Goal: Contribute content: Contribute content

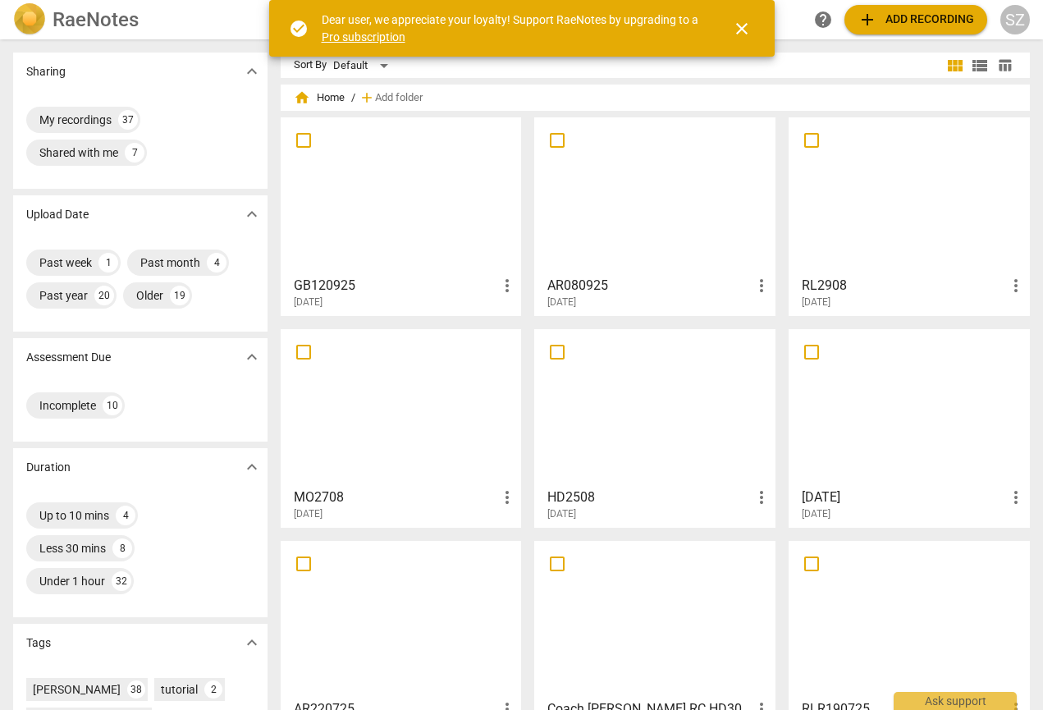
click at [402, 222] on div at bounding box center [401, 195] width 230 height 145
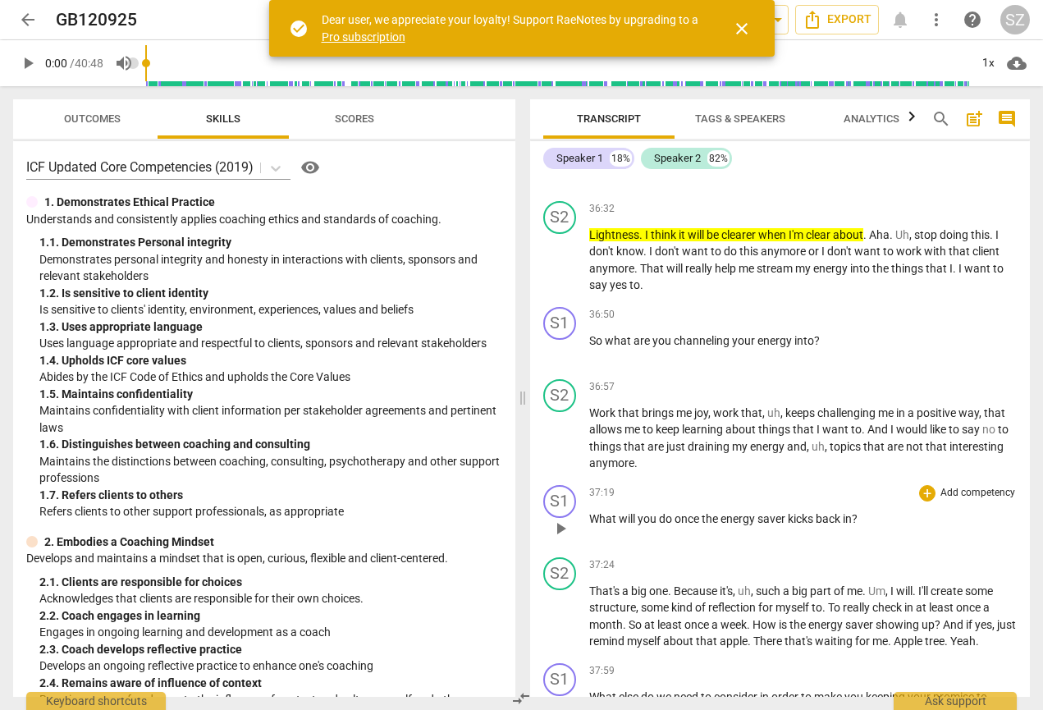
scroll to position [10939, 0]
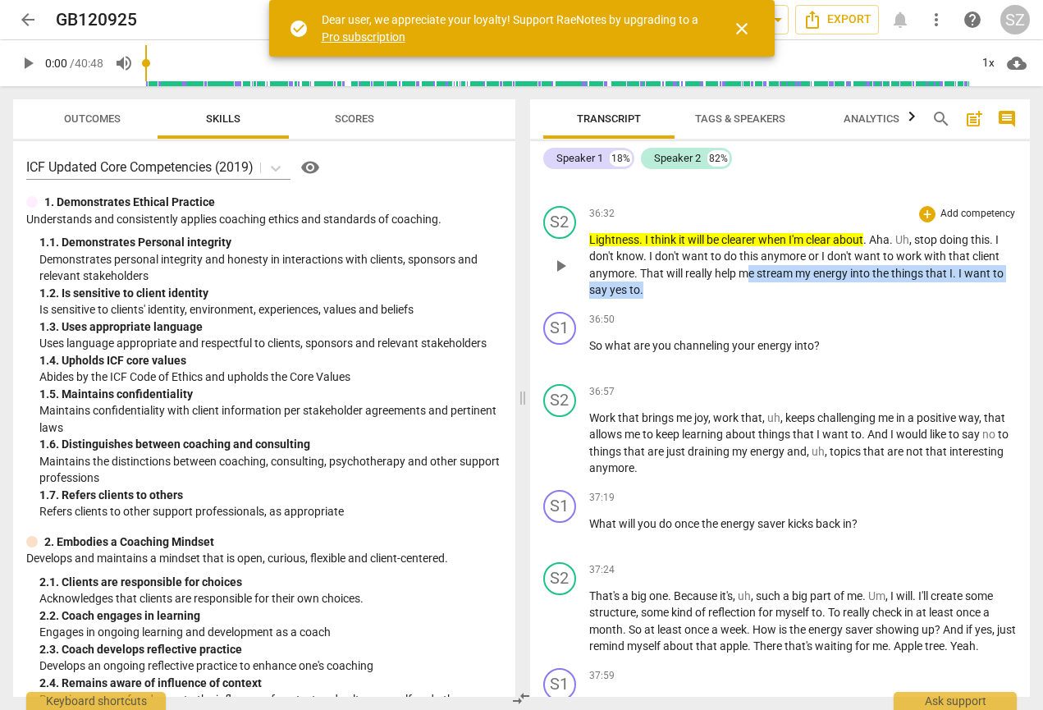
drag, startPoint x: 750, startPoint y: 290, endPoint x: 993, endPoint y: 303, distance: 243.3
click at [993, 299] on p "Lightness . I think it will be clearer when I'm clear about . Aha . Uh , stop d…" at bounding box center [803, 264] width 428 height 67
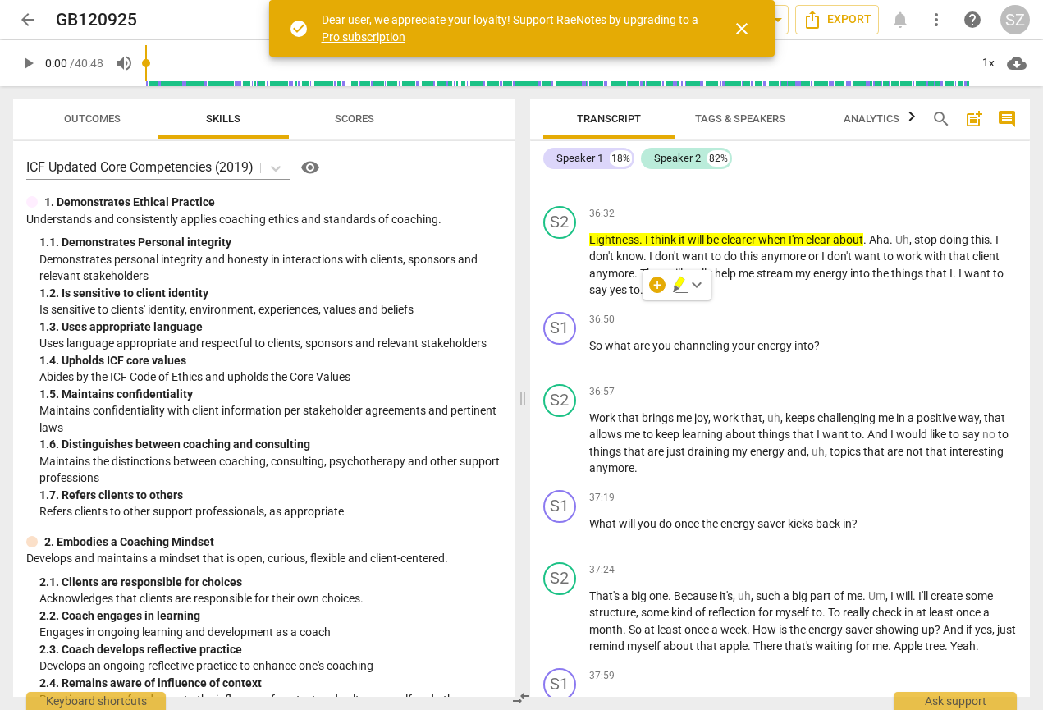
click at [671, 282] on div "+ keyboard_arrow_down" at bounding box center [677, 285] width 69 height 30
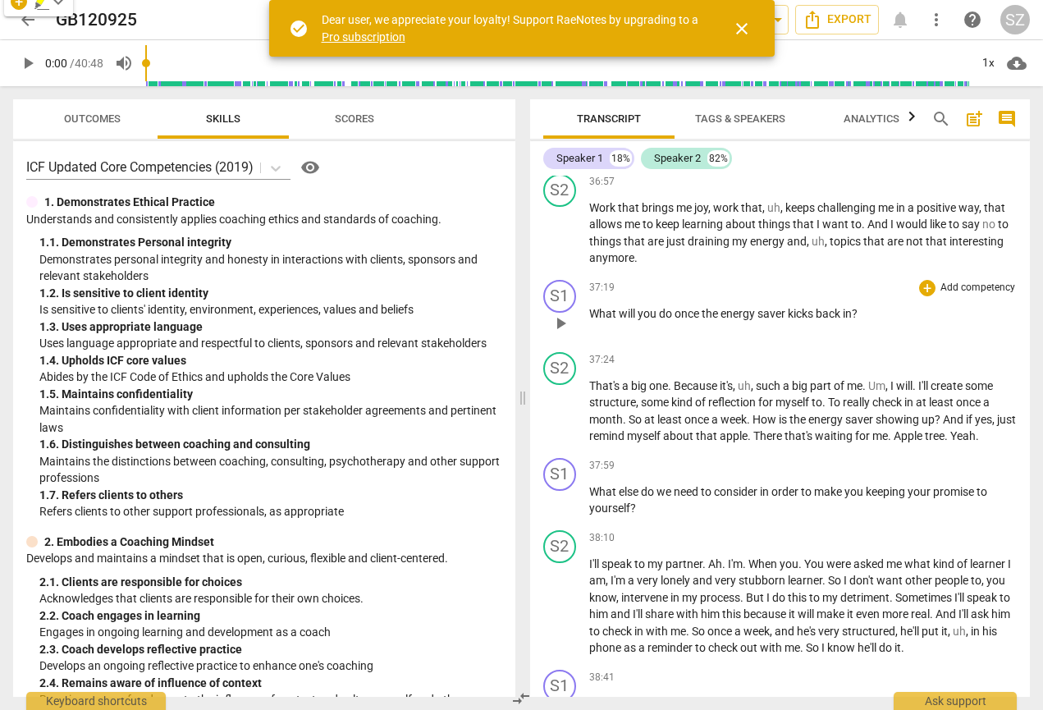
scroll to position [11156, 0]
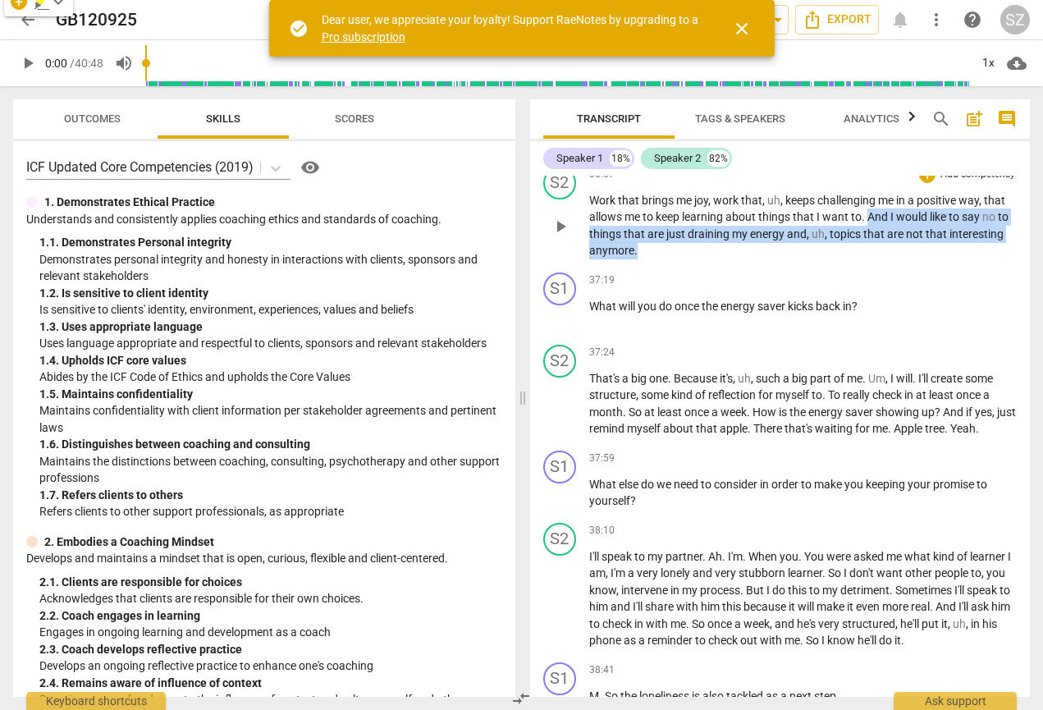
drag, startPoint x: 869, startPoint y: 236, endPoint x: 951, endPoint y: 264, distance: 86.2
click at [951, 259] on p "Work that brings me joy , work that , uh , keeps challenging me in a positive w…" at bounding box center [803, 225] width 428 height 67
click at [670, 243] on icon "button" at bounding box center [673, 241] width 10 height 11
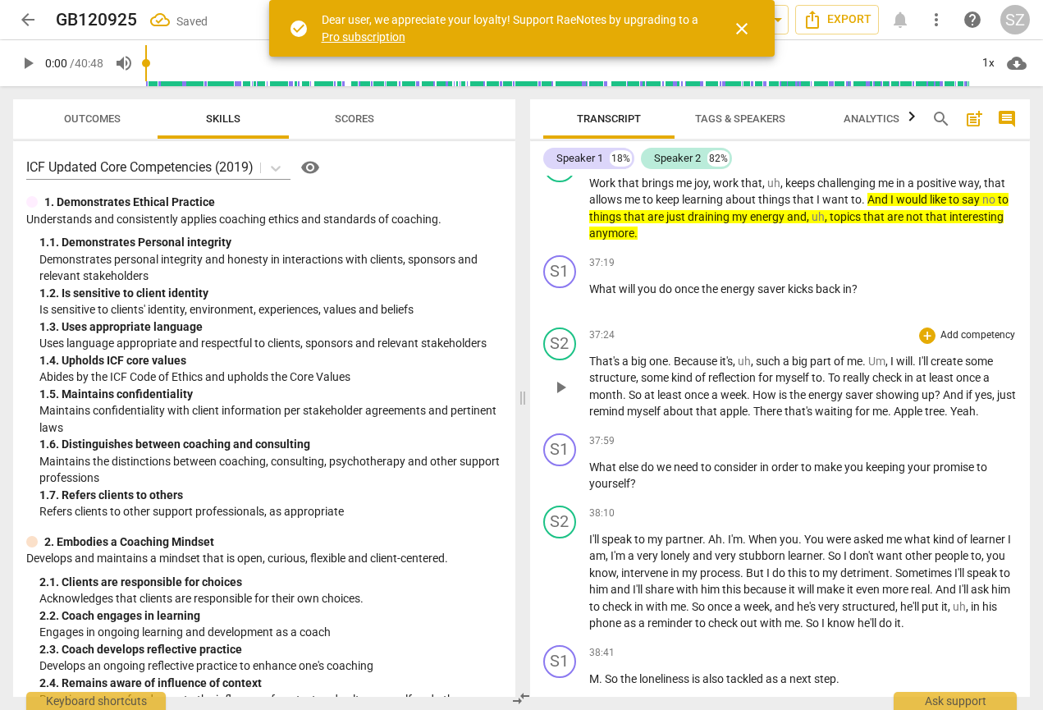
scroll to position [11211, 0]
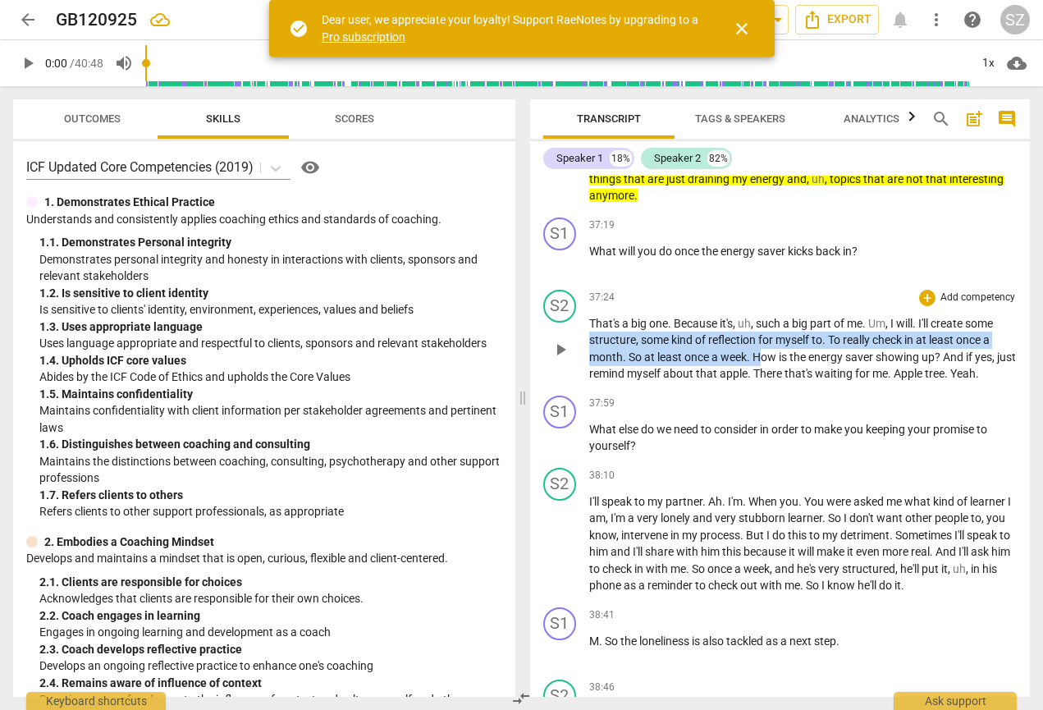
drag, startPoint x: 591, startPoint y: 354, endPoint x: 760, endPoint y: 373, distance: 170.2
click at [760, 351] on p "That's a big one . Because it's , uh , such a big part of me . Um , I will . I'…" at bounding box center [803, 348] width 428 height 67
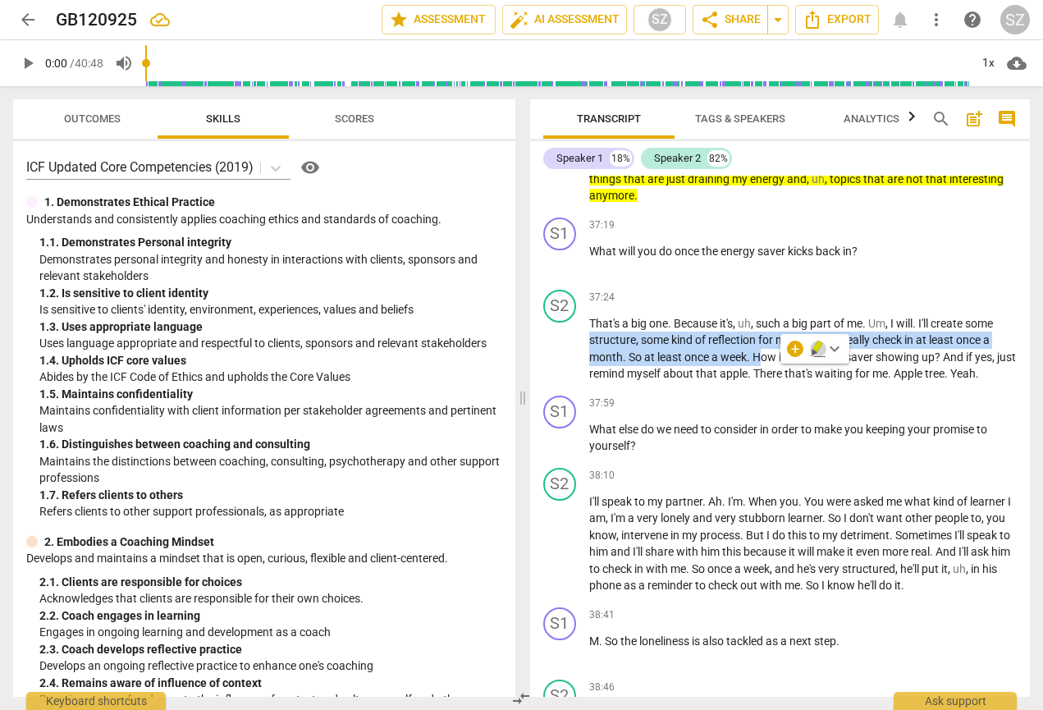
click at [814, 346] on icon "button" at bounding box center [818, 349] width 16 height 20
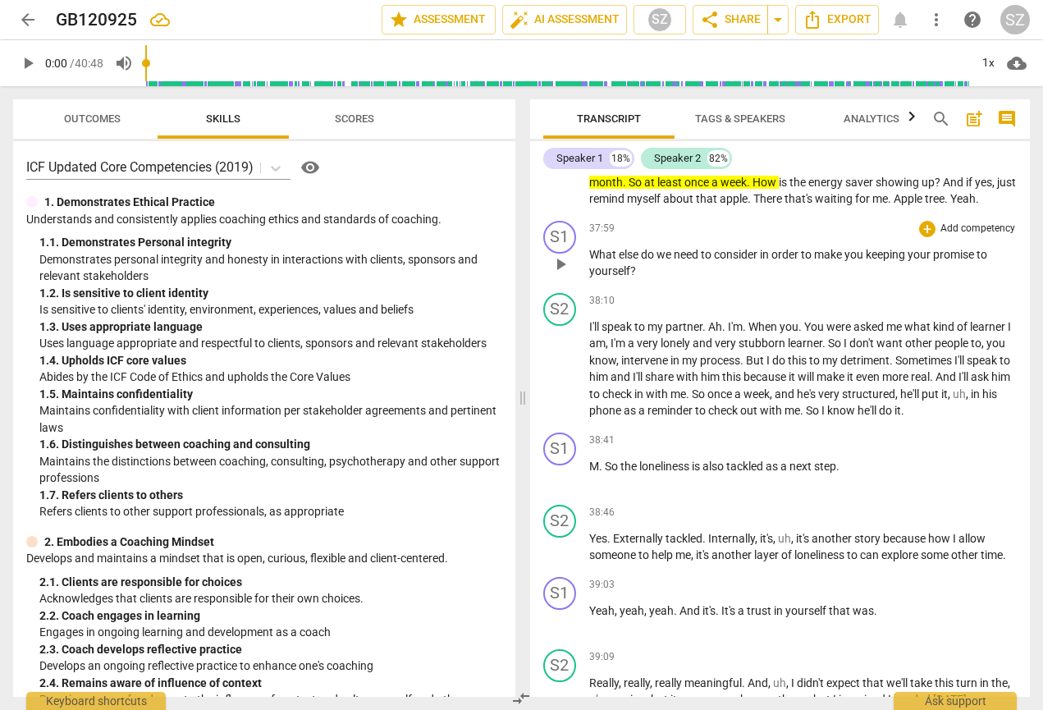
scroll to position [11394, 0]
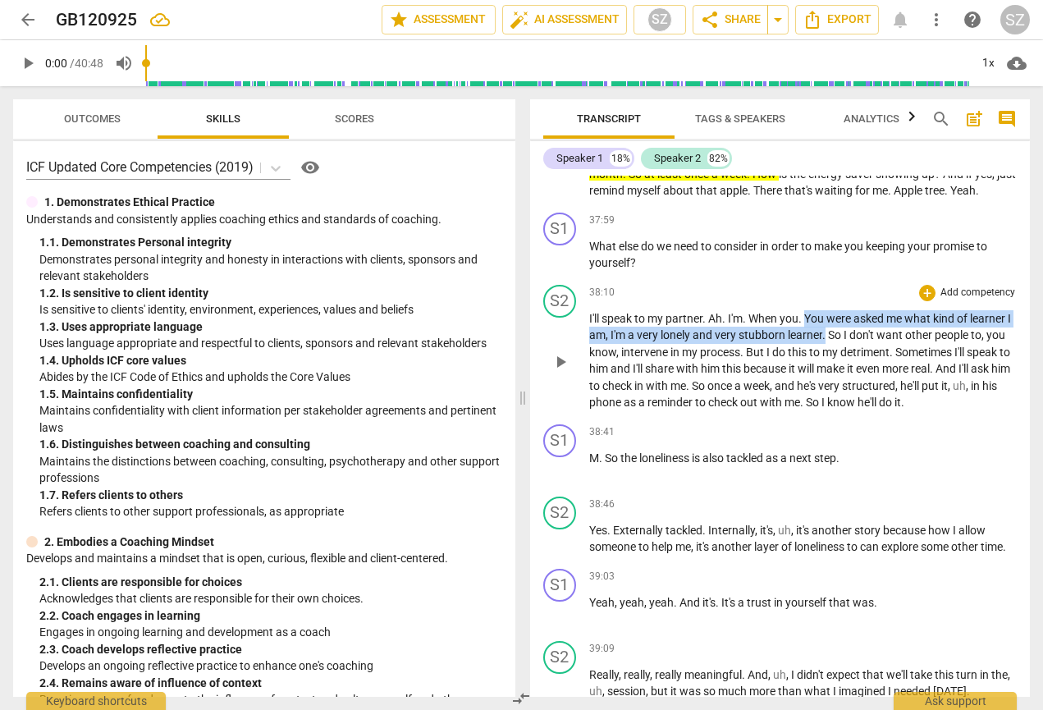
drag, startPoint x: 809, startPoint y: 328, endPoint x: 832, endPoint y: 347, distance: 30.4
click at [832, 347] on p "I'll speak to my partner . Ah . I'm . When you . You were asked me what kind of…" at bounding box center [803, 360] width 428 height 101
click at [874, 325] on icon "button" at bounding box center [873, 323] width 10 height 11
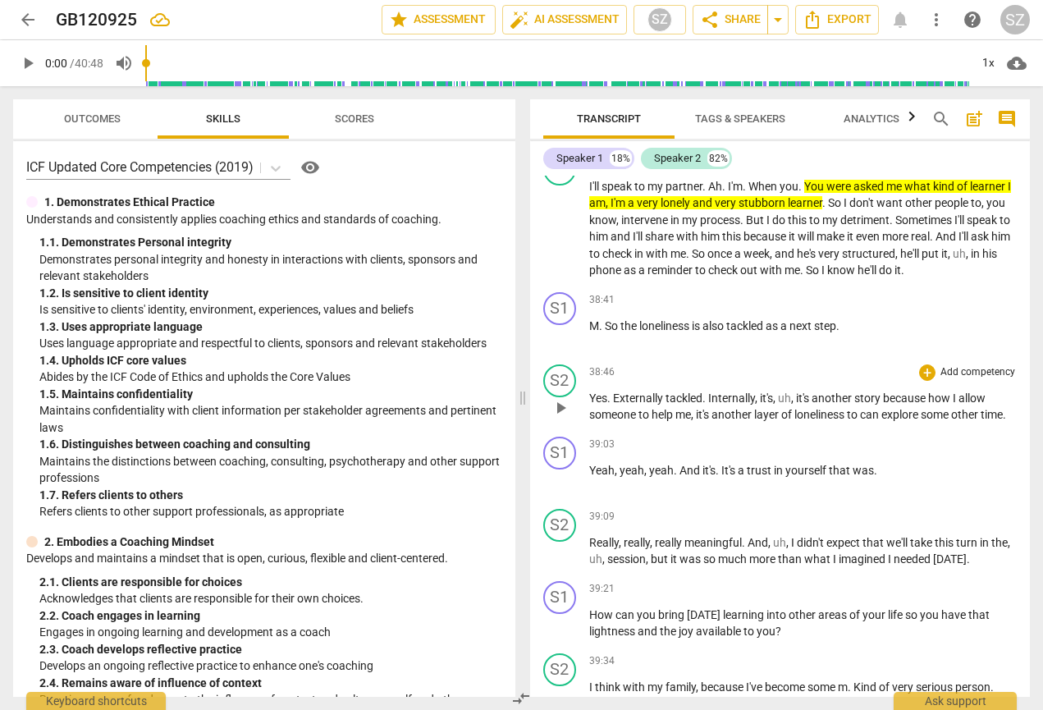
scroll to position [11527, 0]
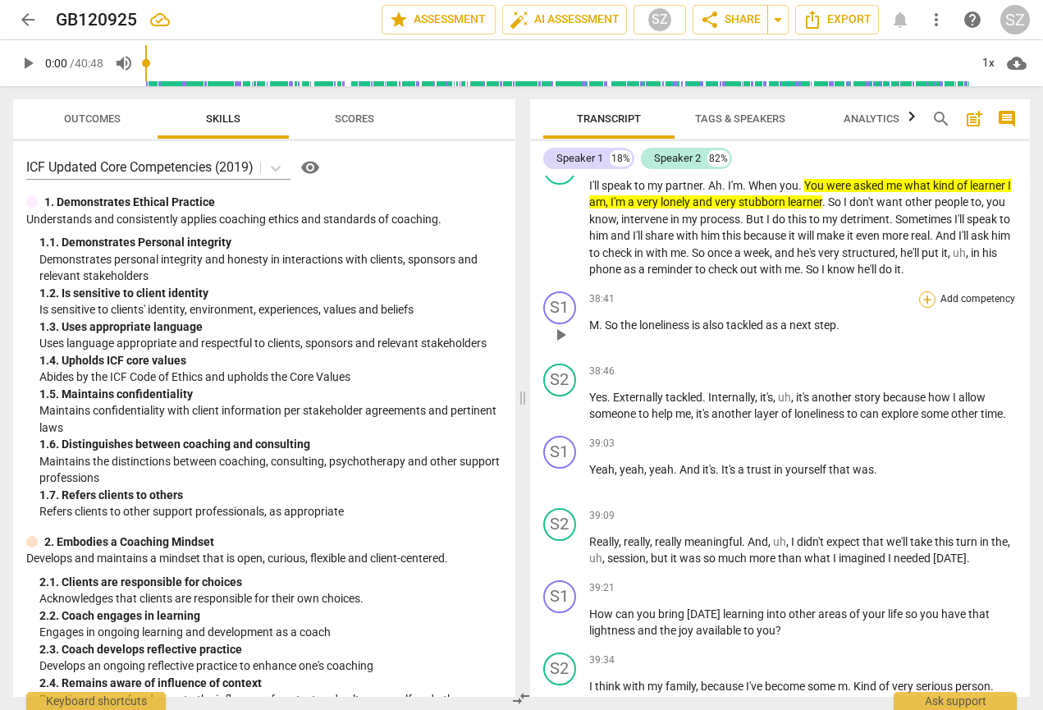
click at [923, 308] on div "+" at bounding box center [927, 299] width 16 height 16
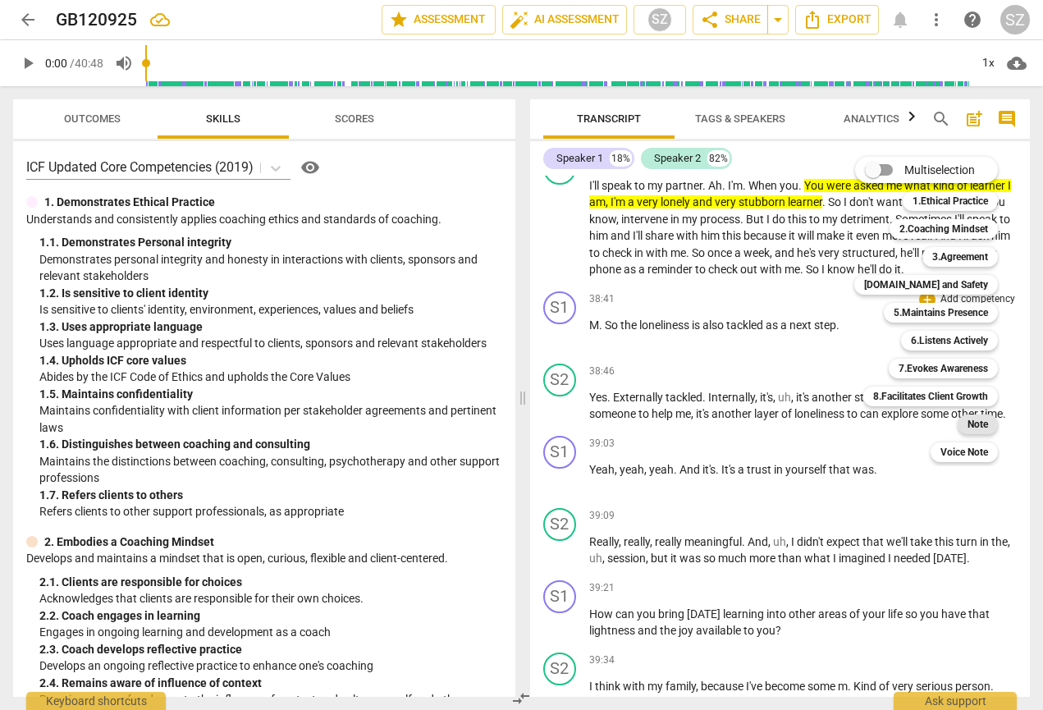
click at [984, 351] on b "Note" at bounding box center [978, 425] width 21 height 20
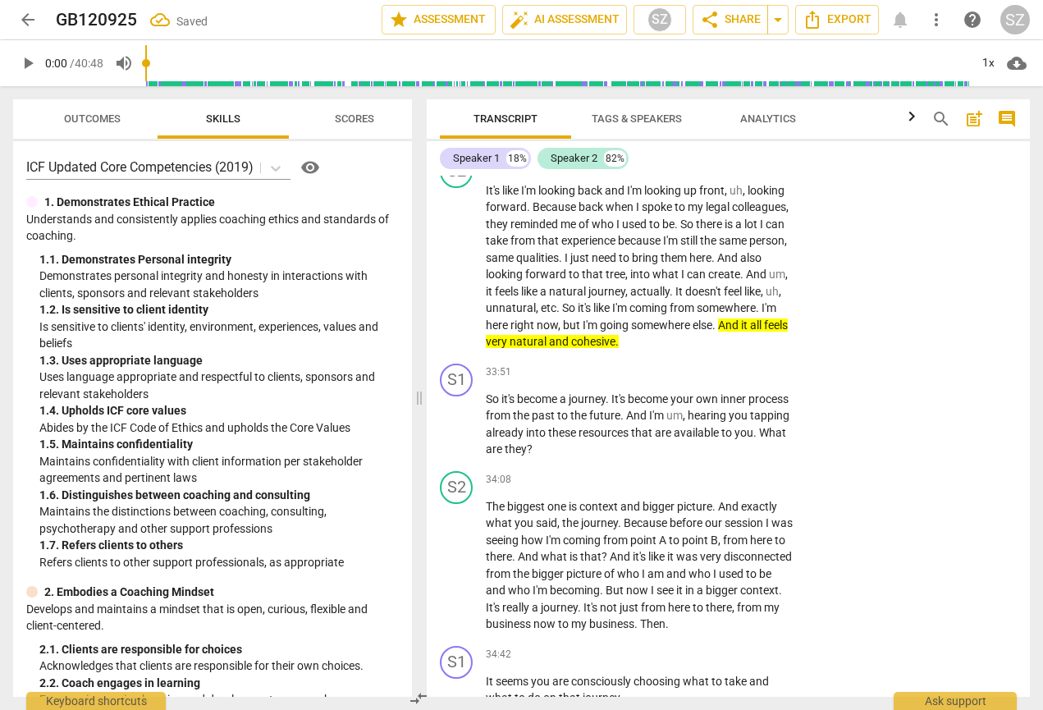
scroll to position [13472, 0]
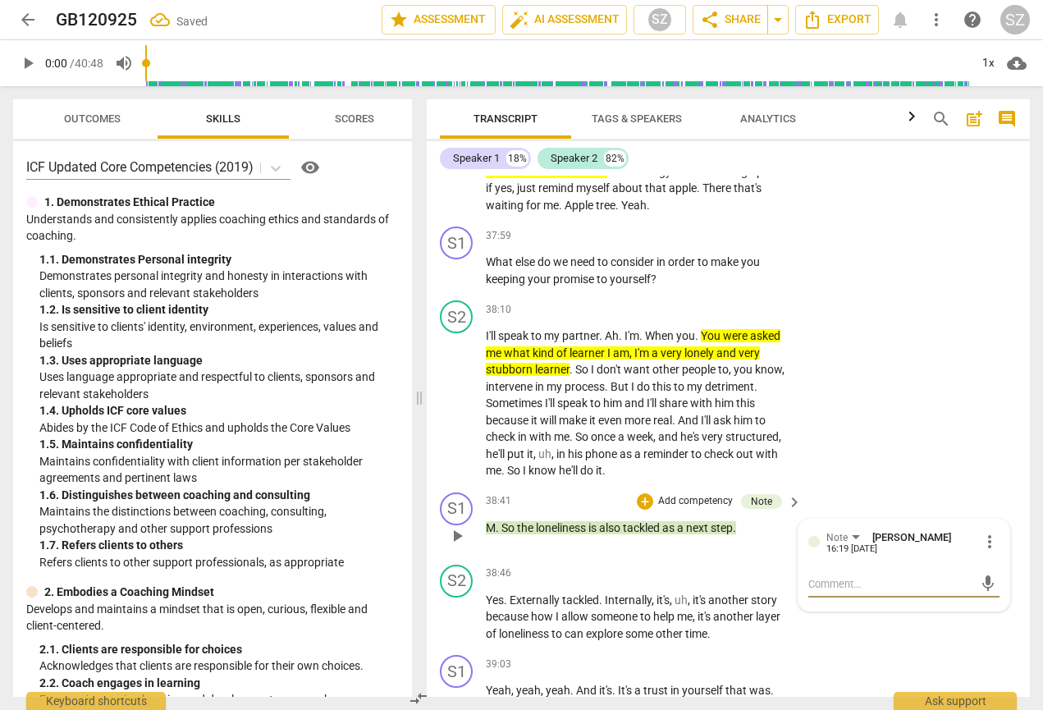
type textarea "I"
type textarea "It"
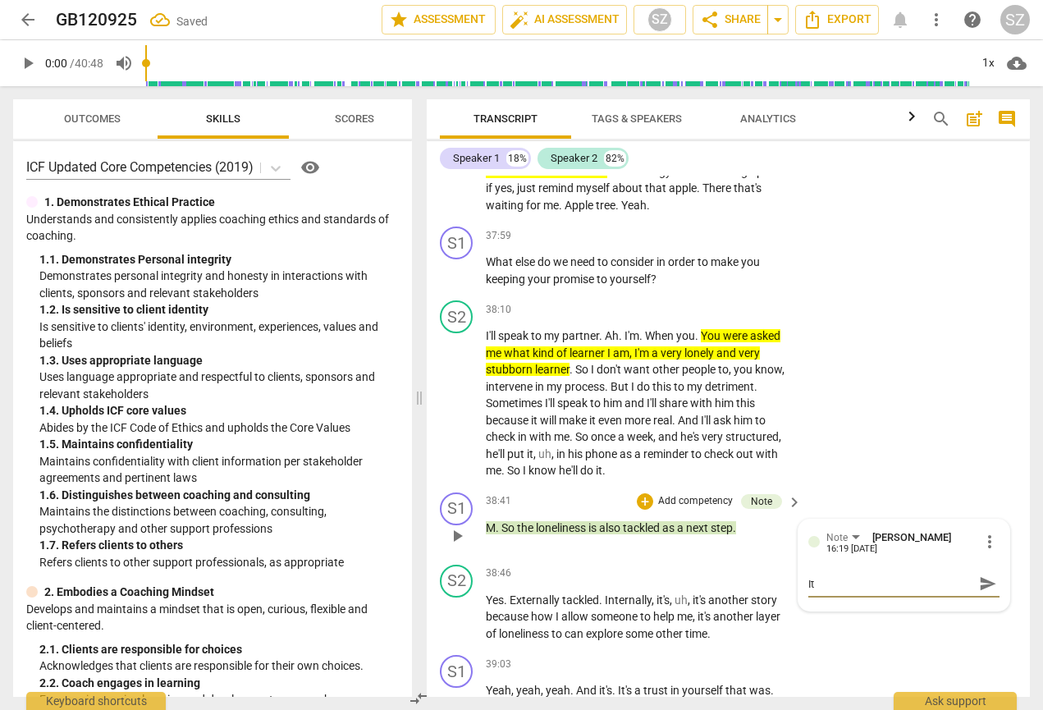
type textarea "It"
type textarea "It s"
type textarea "It se"
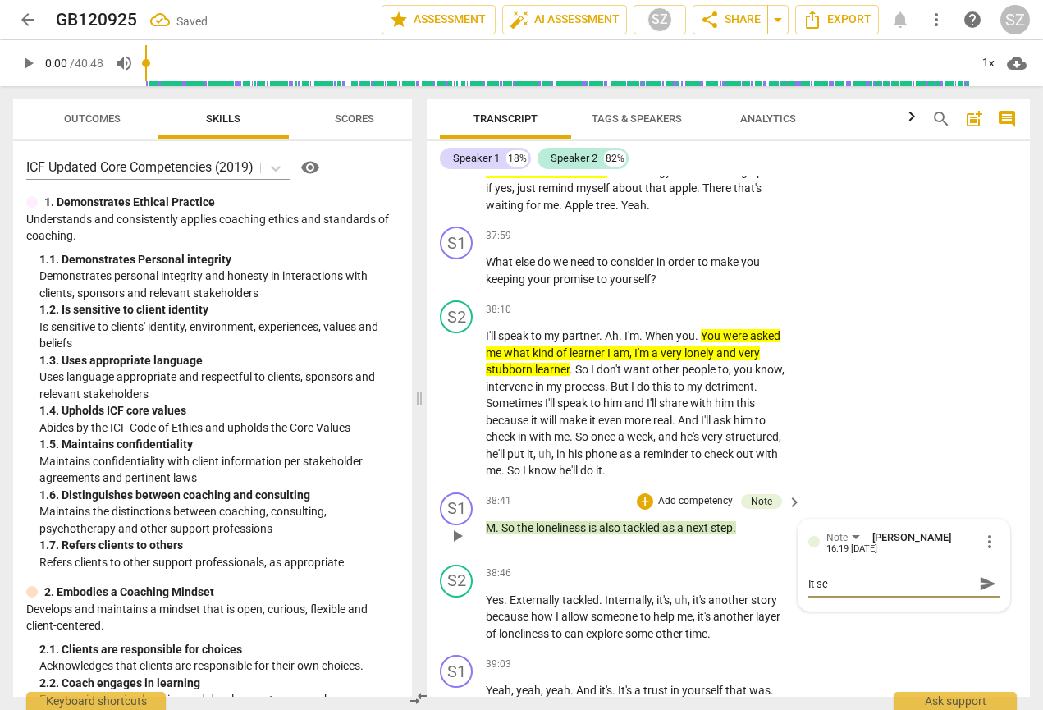
type textarea "It see"
type textarea "It seem"
type textarea "It seems"
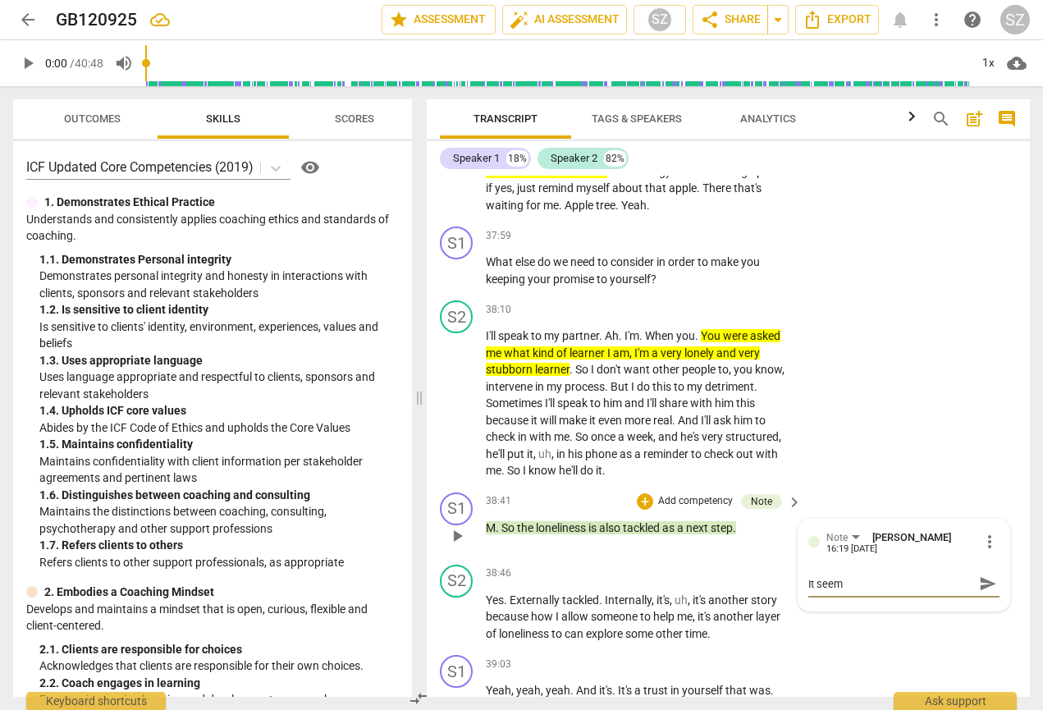
type textarea "It seems"
type textarea "It seems y"
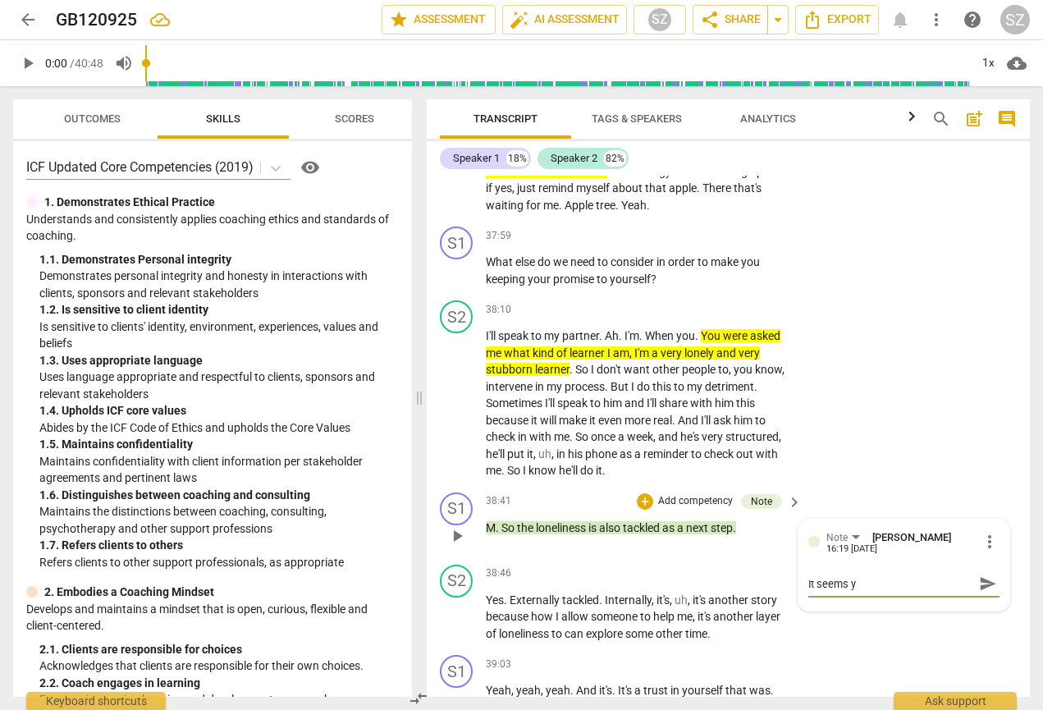
type textarea "It seems yo"
type textarea "It seems you"
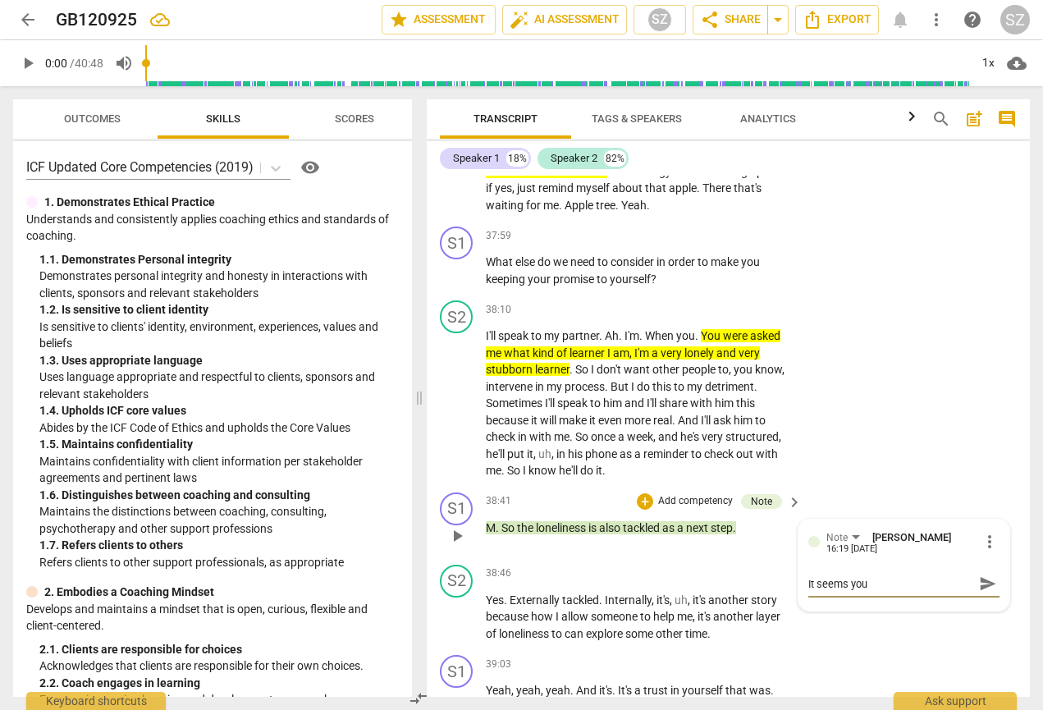
type textarea "It seems you"
type textarea "It seems you a"
type textarea "It seems you ar"
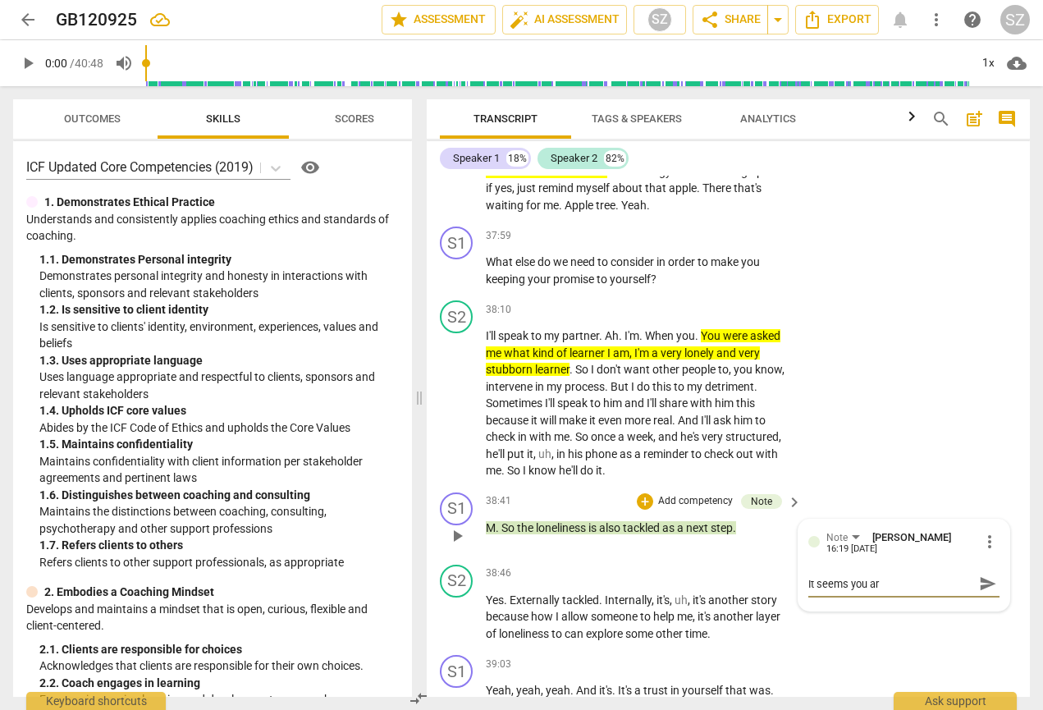
type textarea "It seems you are"
type textarea "It seems you are s"
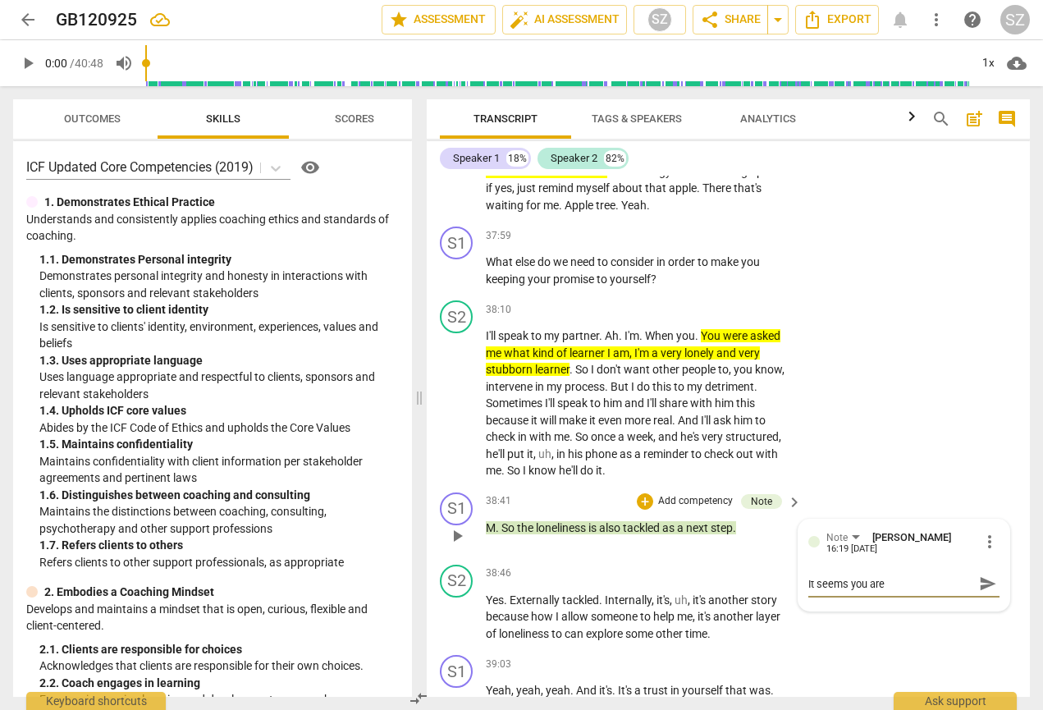
type textarea "It seems you are s"
type textarea "It seems you are st"
type textarea "It seems you are ste"
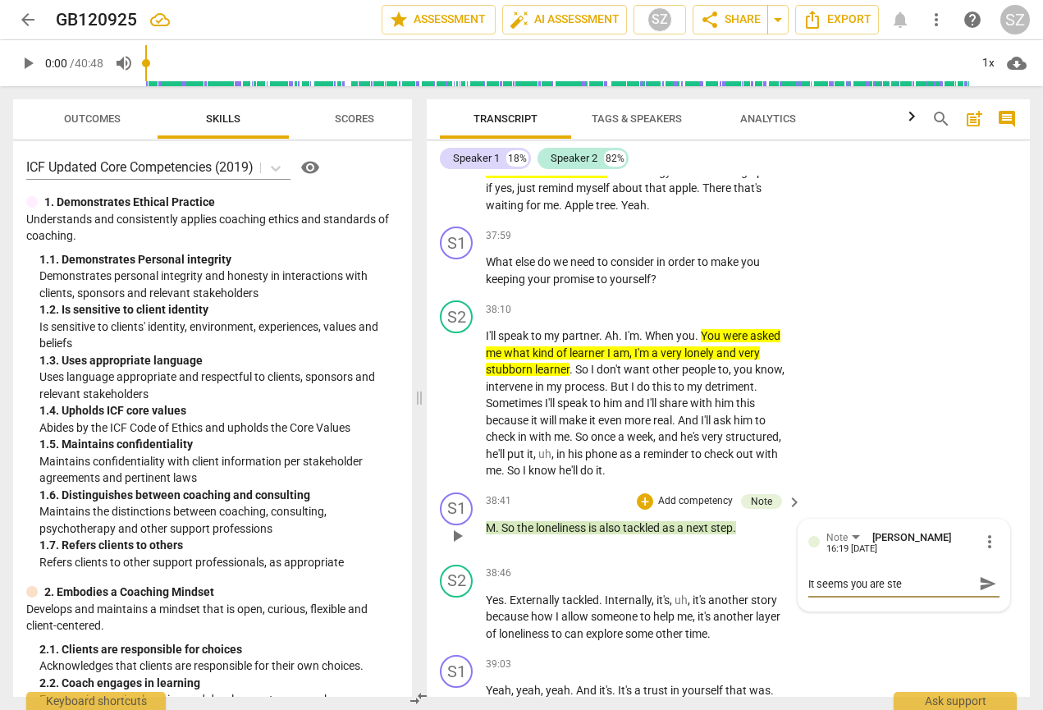
type textarea "It seems you are step"
type textarea "It seems you are stepp"
type textarea "It seems you are steppi"
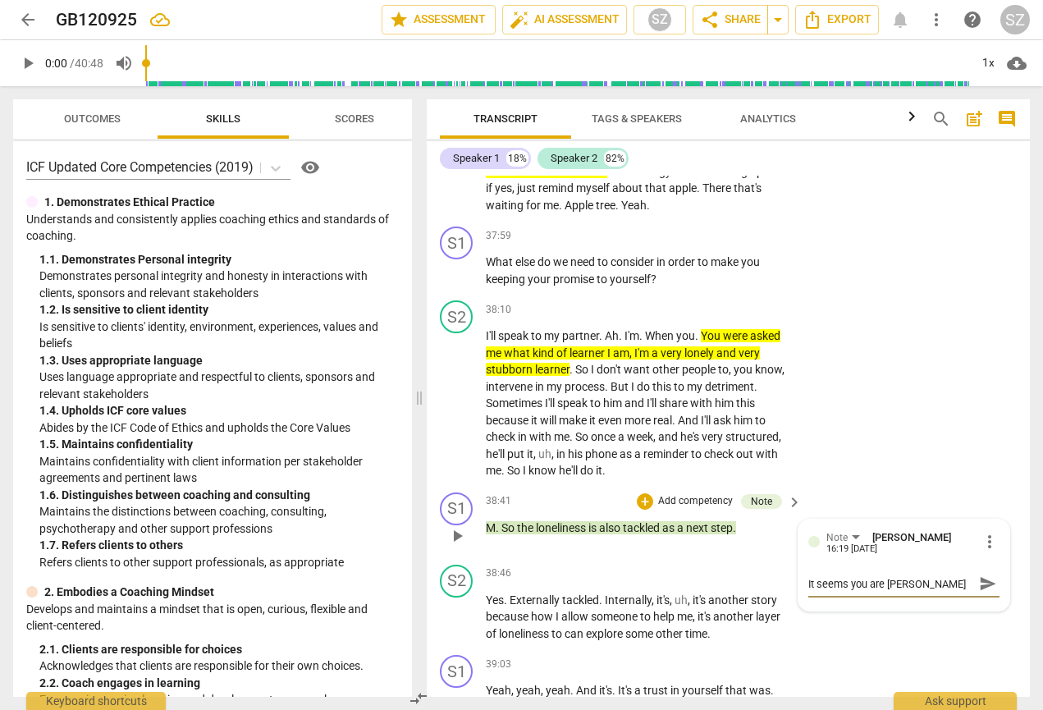
type textarea "It seems you are steppi"
type textarea "It seems you are steppin"
type textarea "It seems you are stepping"
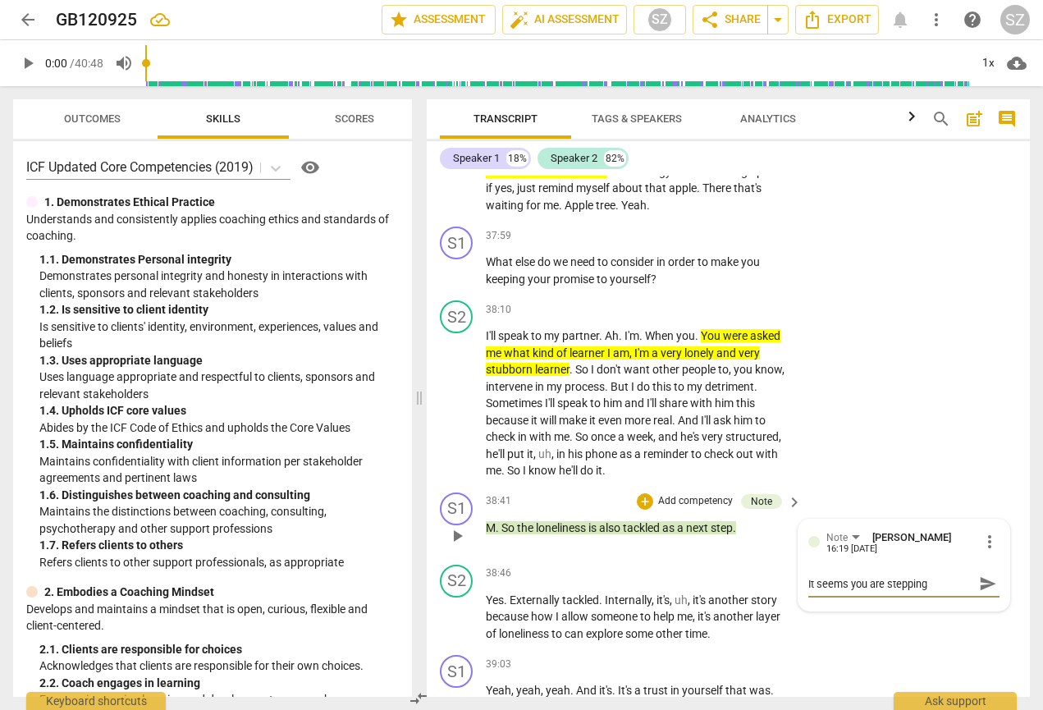
type textarea "It seems you are stepping"
type textarea "It seems you are stepping o"
type textarea "It seems you are stepping ou"
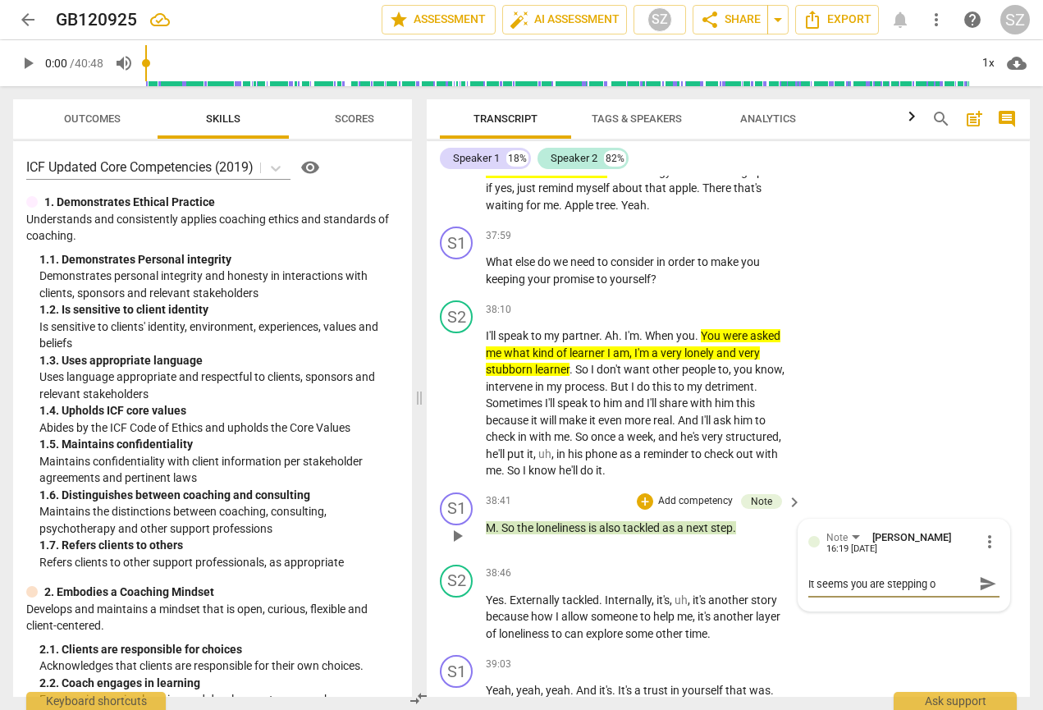
type textarea "It seems you are stepping ou"
type textarea "It seems you are stepping out"
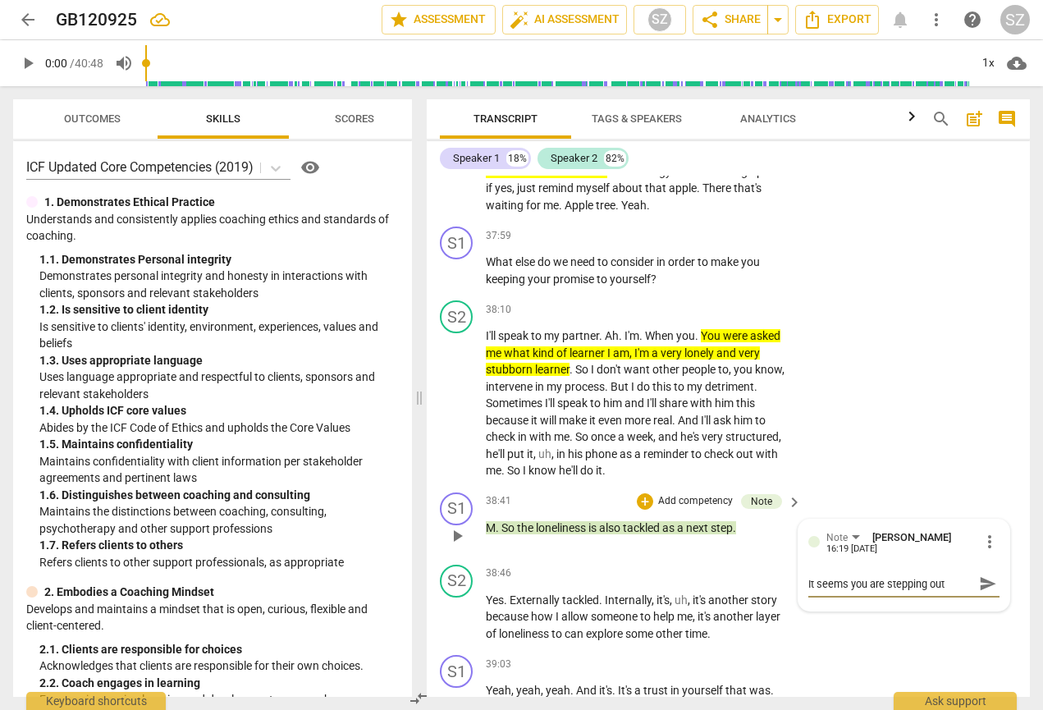
type textarea "It seems you are stepping out o"
type textarea "It seems you are stepping out of"
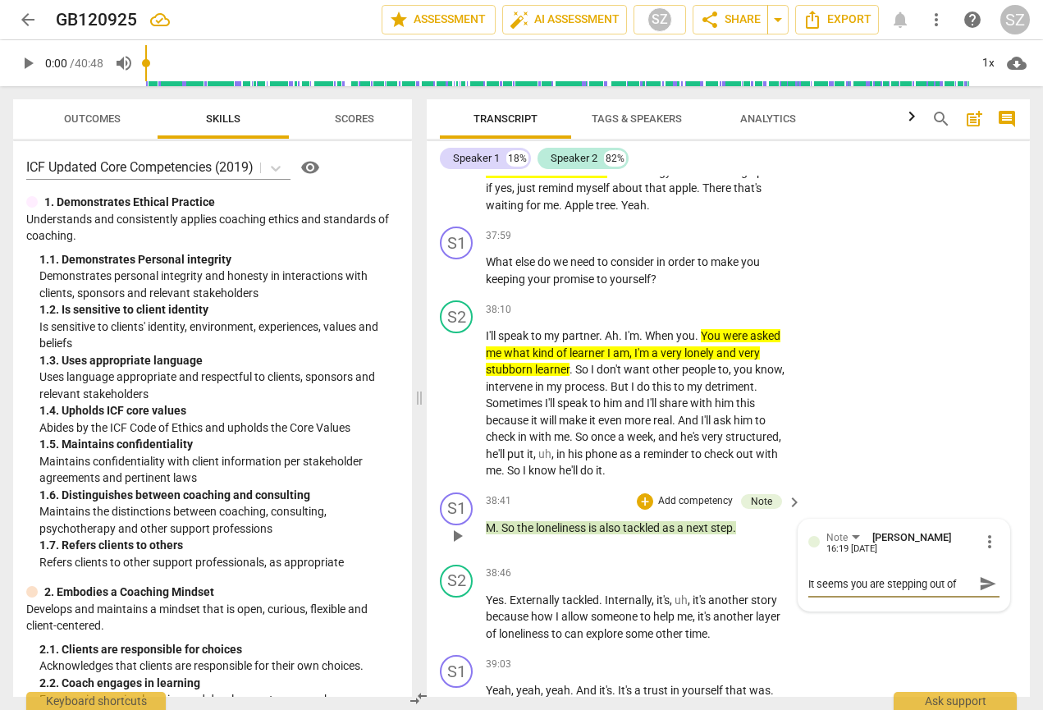
type textarea "It seems you are stepping out of"
type textarea "It seems you are stepping out of y"
type textarea "It seems you are stepping out of yu"
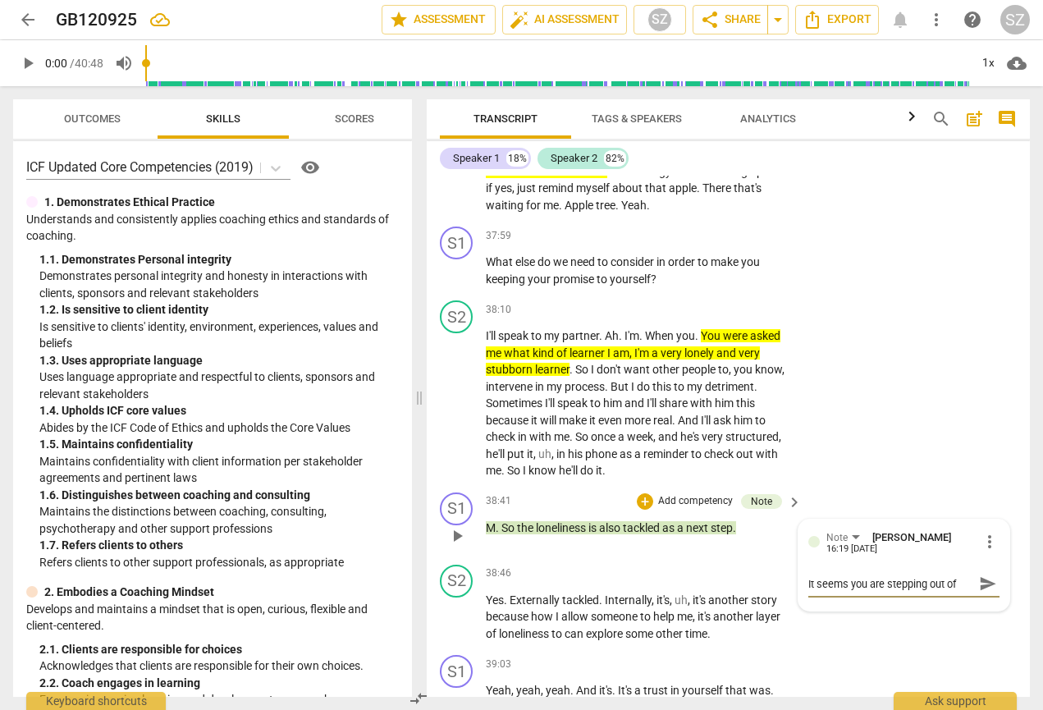
type textarea "It seems you are stepping out of yur"
type textarea "It seems you are stepping out of your"
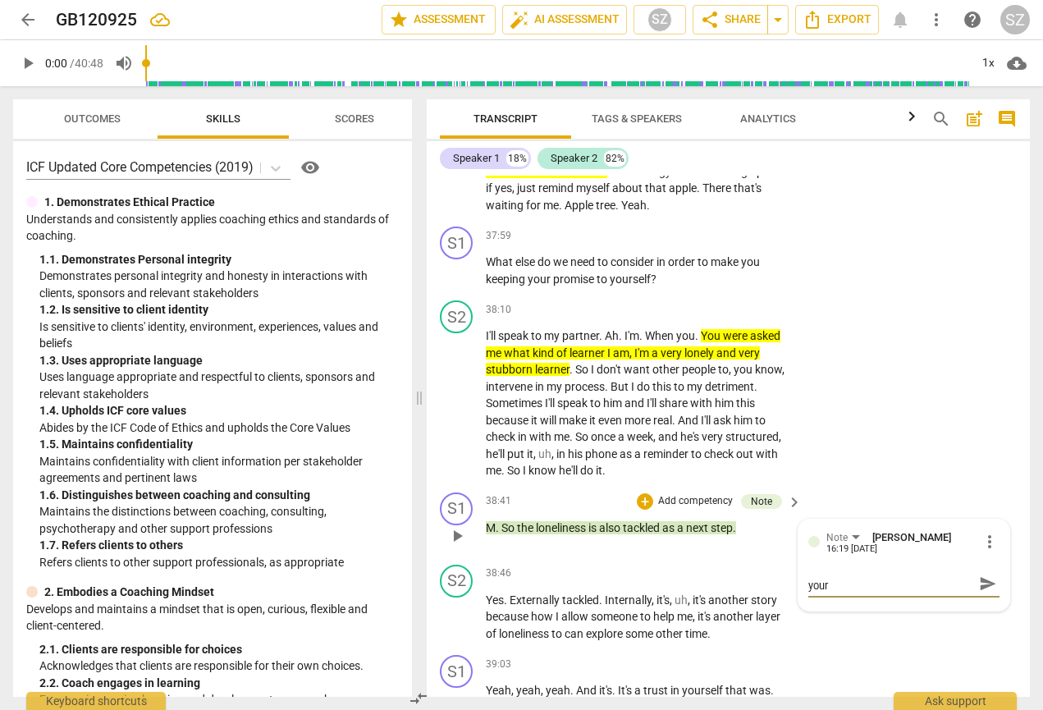
type textarea "It seems you are stepping out of your l"
type textarea "It seems you are stepping out of your lo"
type textarea "It seems you are stepping out of your lon"
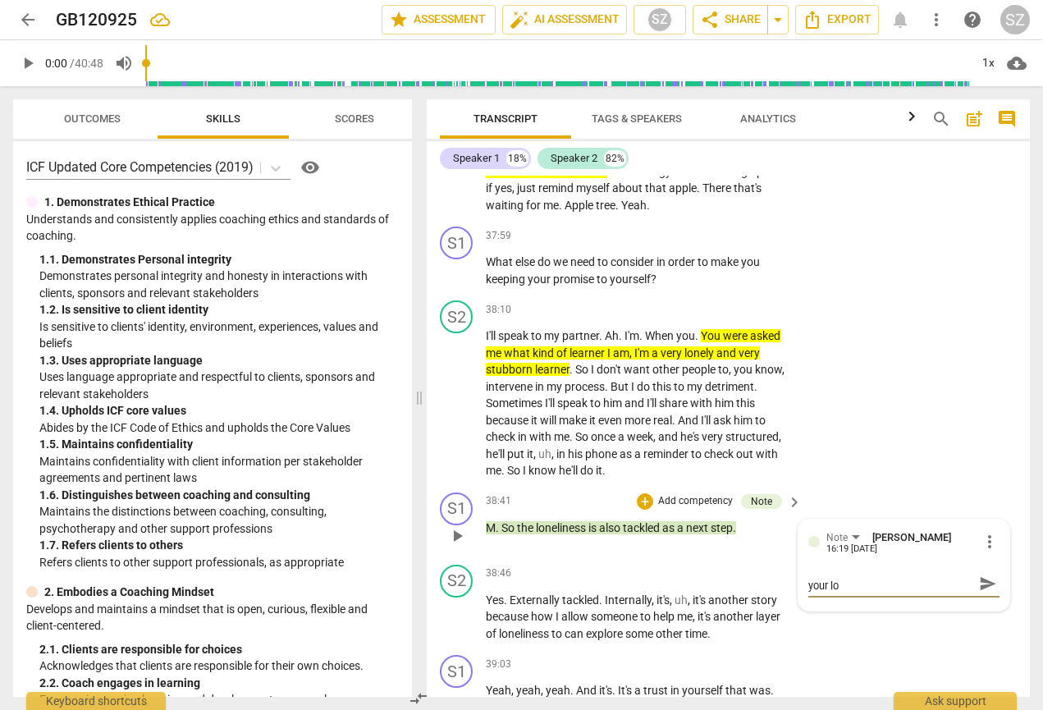
type textarea "It seems you are stepping out of your lon"
type textarea "It seems you are stepping out of your lone"
type textarea "It seems you are stepping out of your lonel"
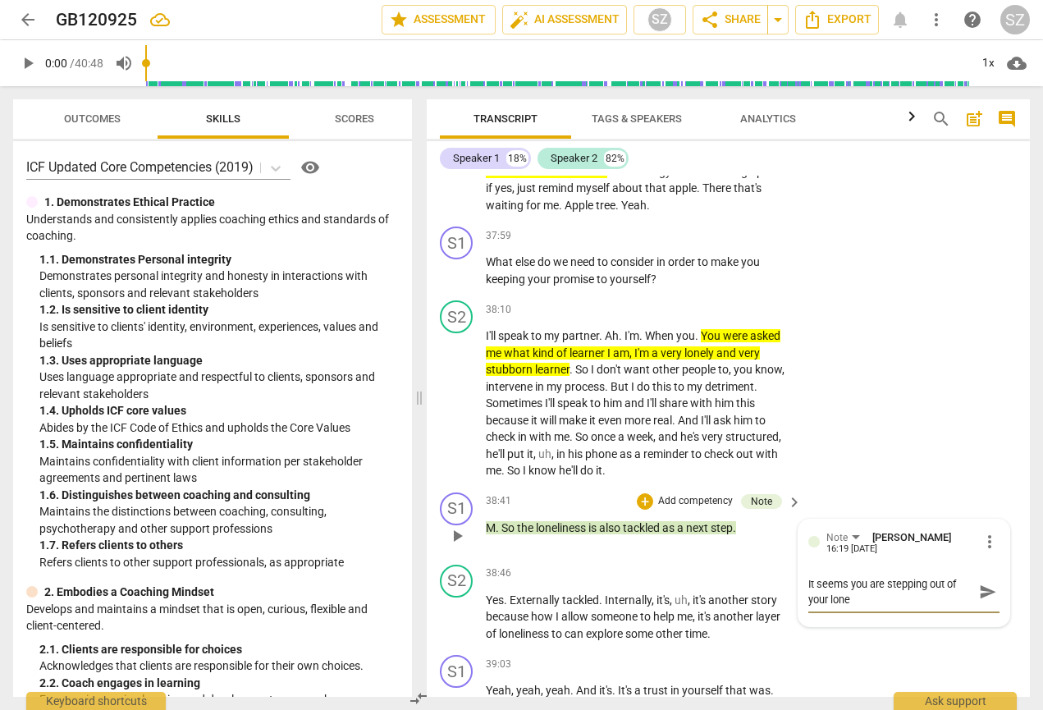
type textarea "It seems you are stepping out of your lonel"
type textarea "It seems you are stepping out of your loneli"
type textarea "It seems you are stepping out of your lonelin"
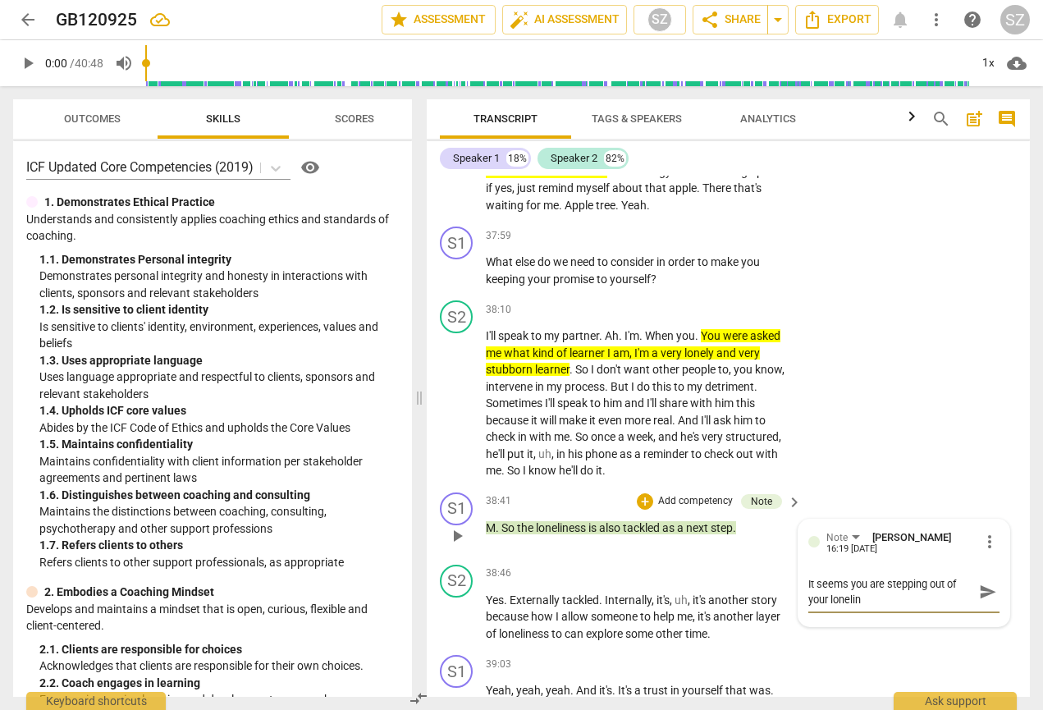
type textarea "It seems you are stepping out of your loneline"
type textarea "It seems you are stepping out of your lonelines"
type textarea "It seems you are stepping out of your loneliness"
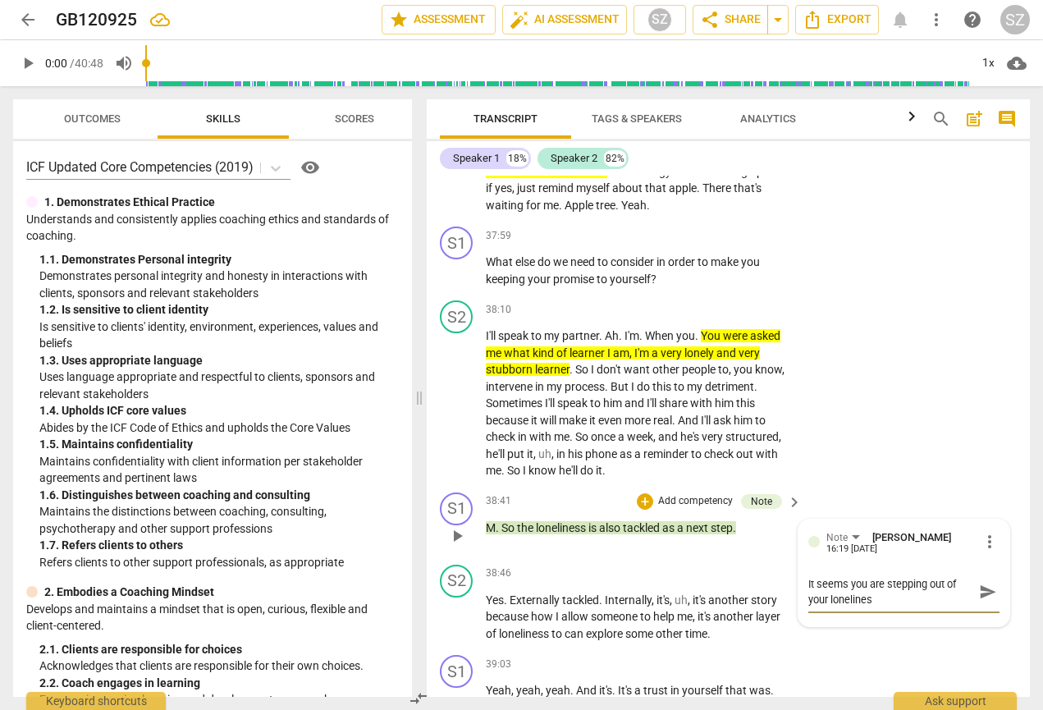
type textarea "It seems you are stepping out of your loneliness"
type textarea "It seems you are stepping out of your loneliness w"
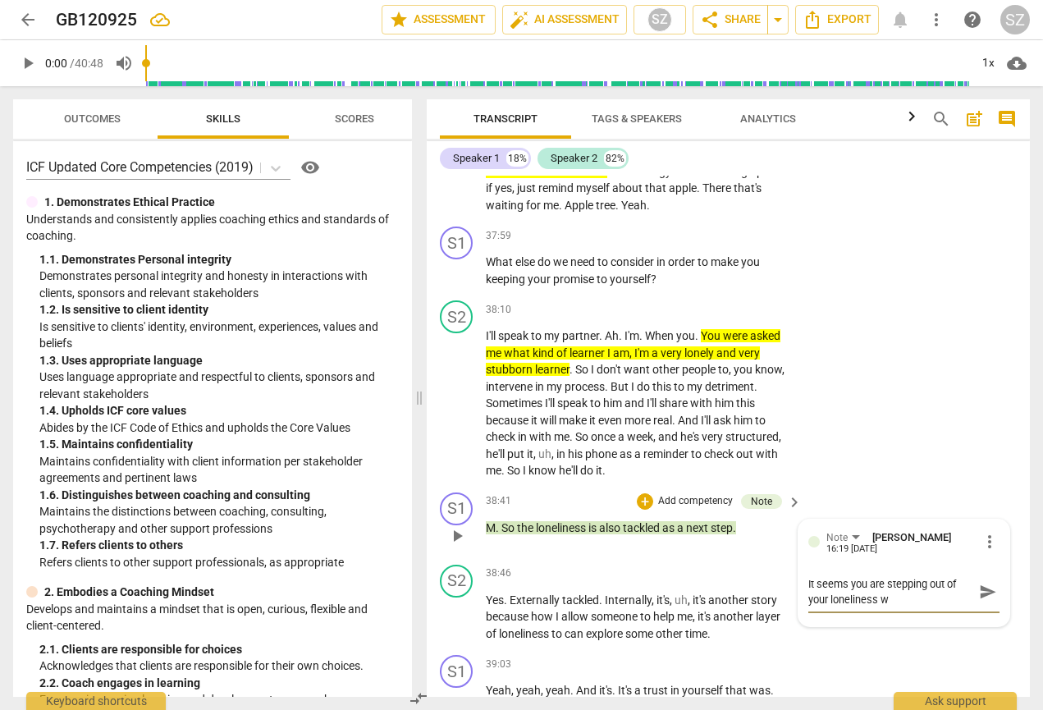
type textarea "It seems you are stepping out of your loneliness wi"
type textarea "It seems you are stepping out of your loneliness wih"
type textarea "It seems you are stepping out of your loneliness wiht"
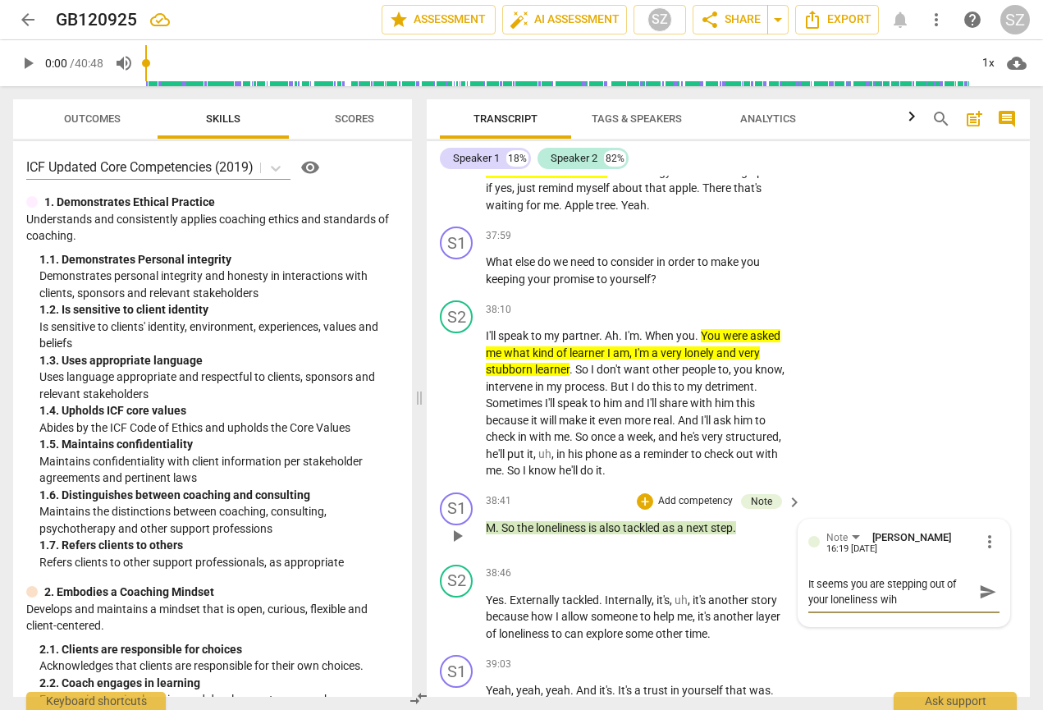
type textarea "It seems you are stepping out of your loneliness wiht"
type textarea "It seems you are stepping out of your loneliness with"
type textarea "It seems you are stepping out of your loneliness with t"
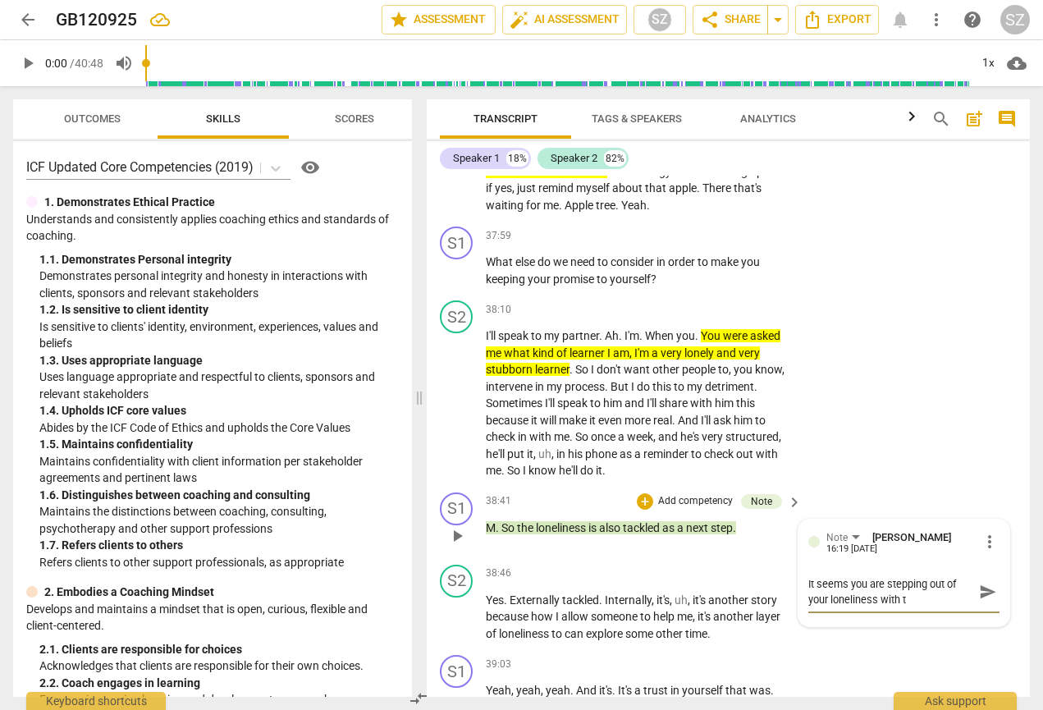
type textarea "It seems you are stepping out of your loneliness with th"
type textarea "It seems you are stepping out of your loneliness with tha"
type textarea "It seems you are stepping out of your loneliness with that"
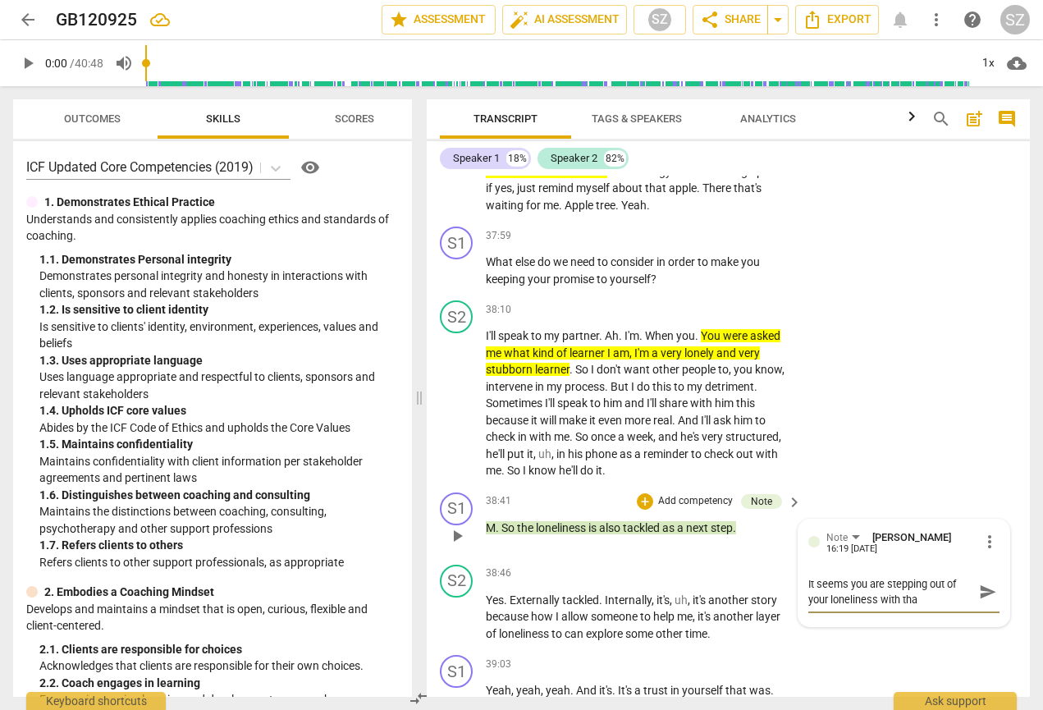
type textarea "It seems you are stepping out of your loneliness with that"
type textarea "It seems you are stepping out of your loneliness with that s"
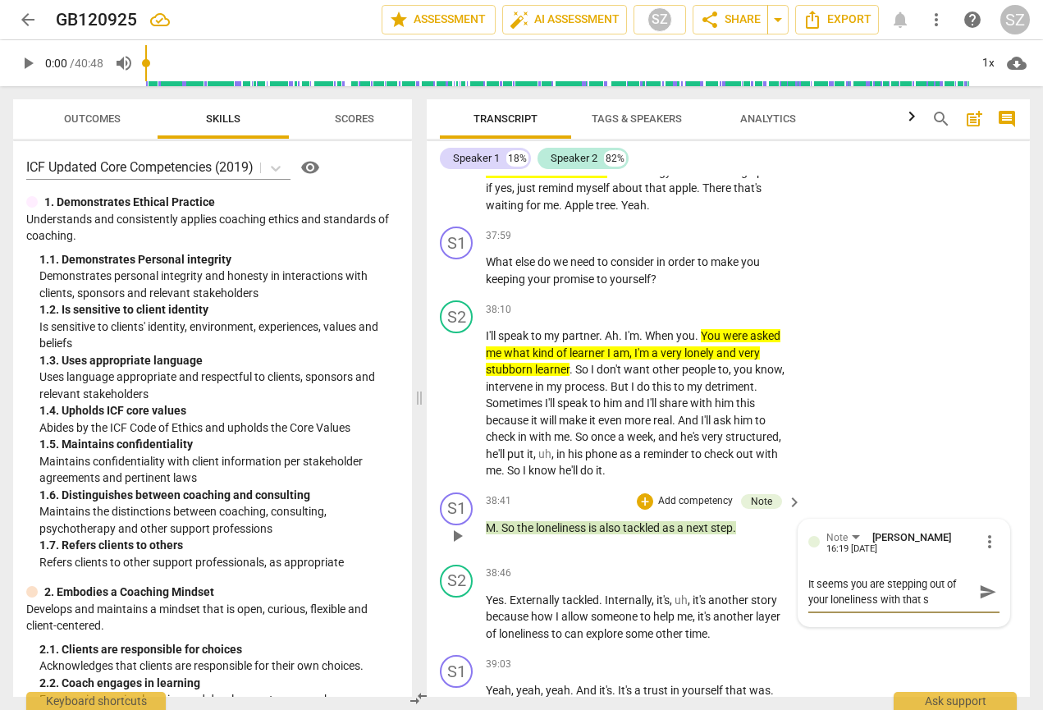
type textarea "It seems you are stepping out of your loneliness with that st"
type textarea "It seems you are stepping out of your loneliness with that ste"
type textarea "It seems you are stepping out of your loneliness with that step"
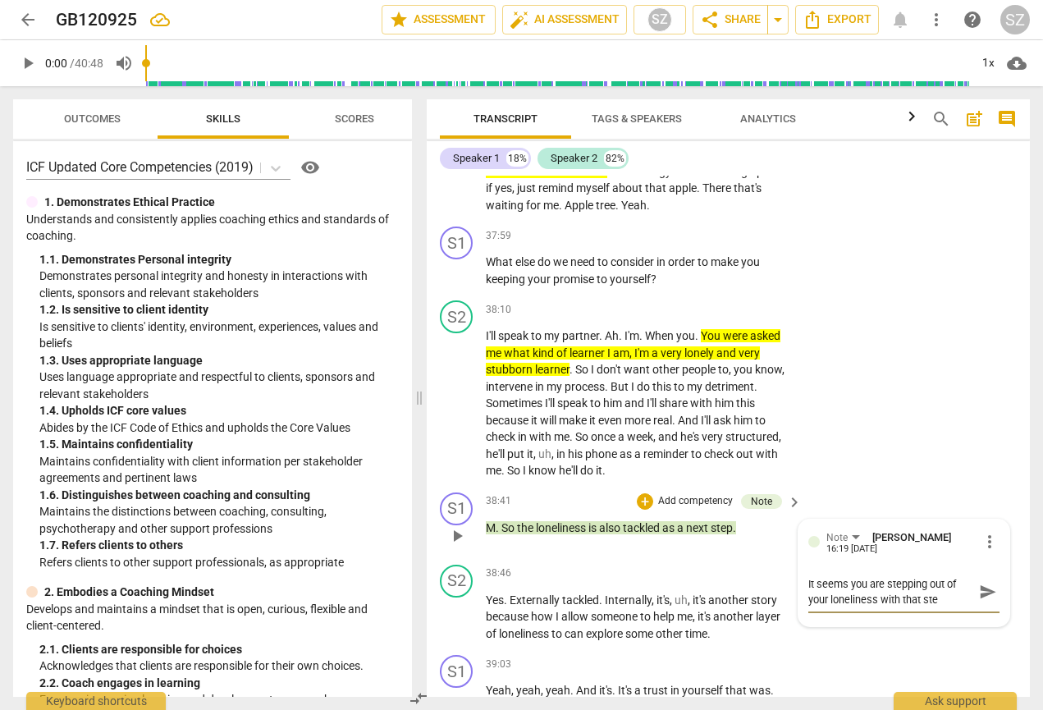
type textarea "It seems you are stepping out of your loneliness with that step"
type textarea "It seems you are stepping out of your loneliness with that step."
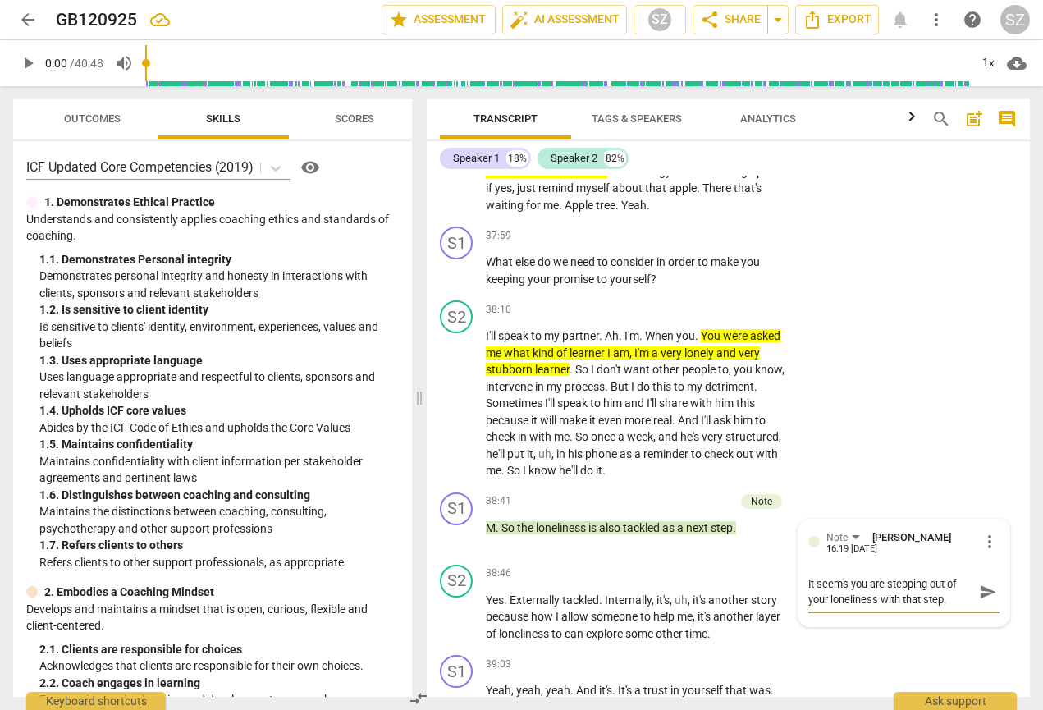
type textarea "It seems you are stepping out of your loneliness with that step. W"
type textarea "It seems you are stepping out of your loneliness with that step. Wh"
type textarea "It seems you are stepping out of your loneliness with that step. Wha"
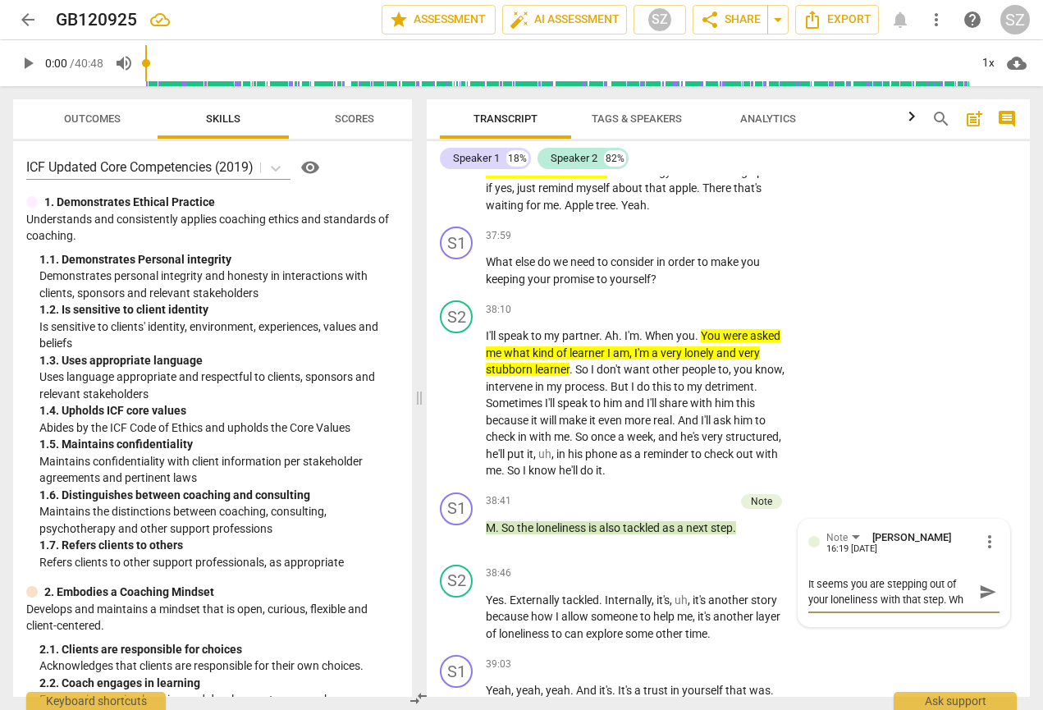
type textarea "It seems you are stepping out of your loneliness with that step. Wha"
type textarea "It seems you are stepping out of your loneliness with that step. What"
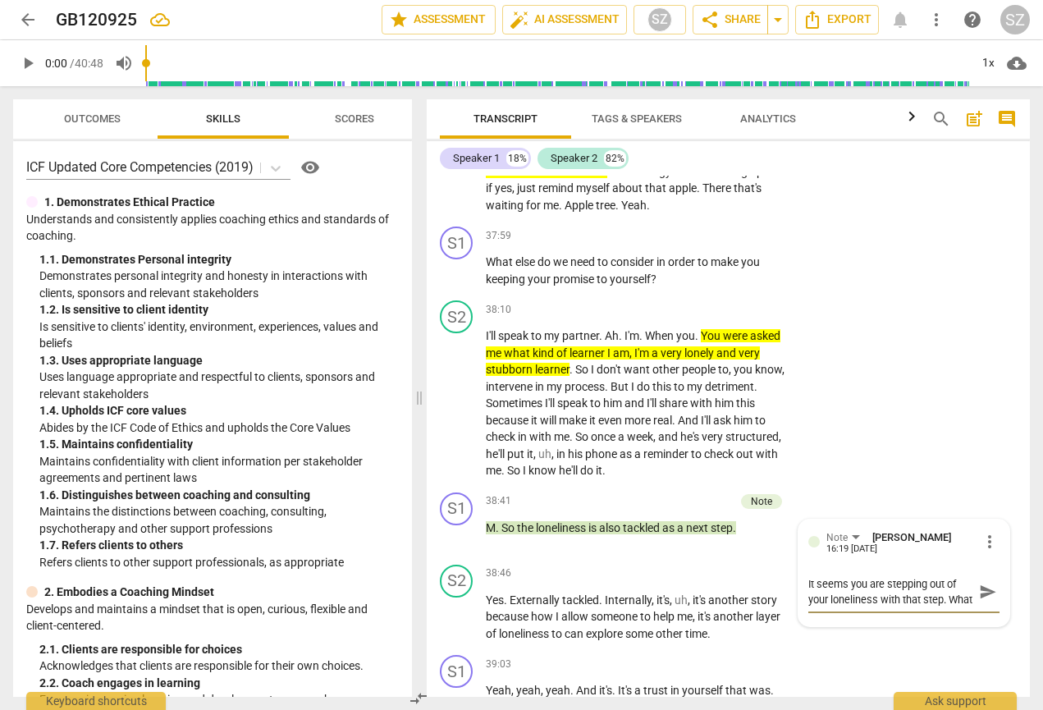
type textarea "It seems you are stepping out of your loneliness with that step. What"
type textarea "It seems you are stepping out of your loneliness with that step. What o"
type textarea "It seems you are stepping out of your loneliness with that step. What ot"
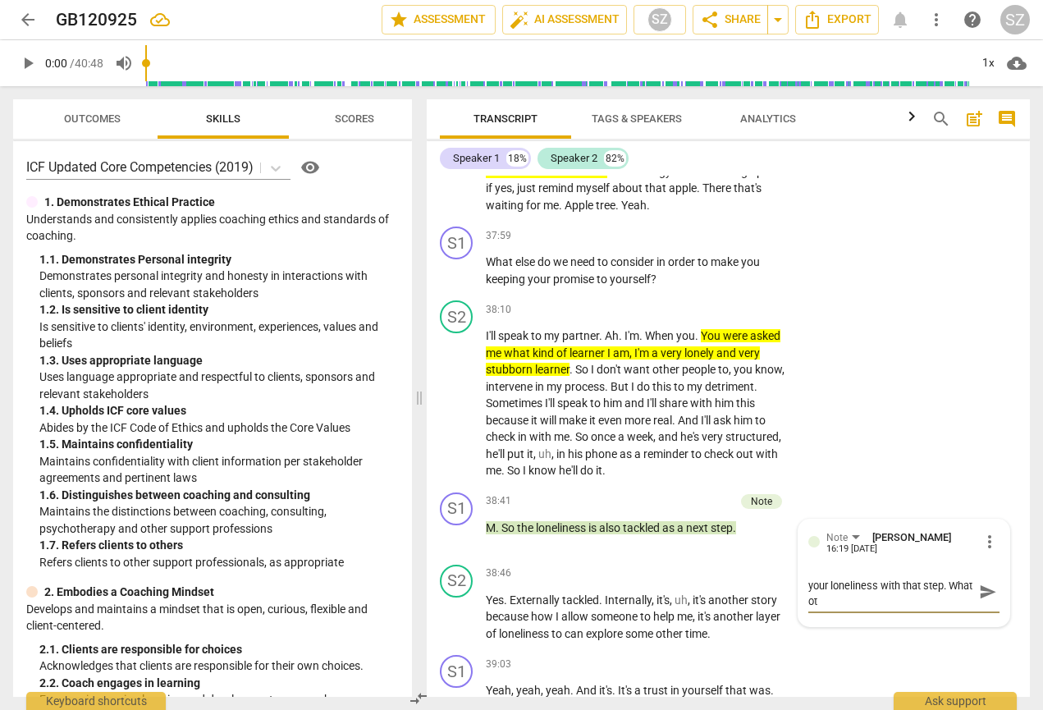
type textarea "It seems you are stepping out of your loneliness with that step. What oth"
type textarea "It seems you are stepping out of your loneliness with that step. What othe"
type textarea "It seems you are stepping out of your loneliness with that step. What other"
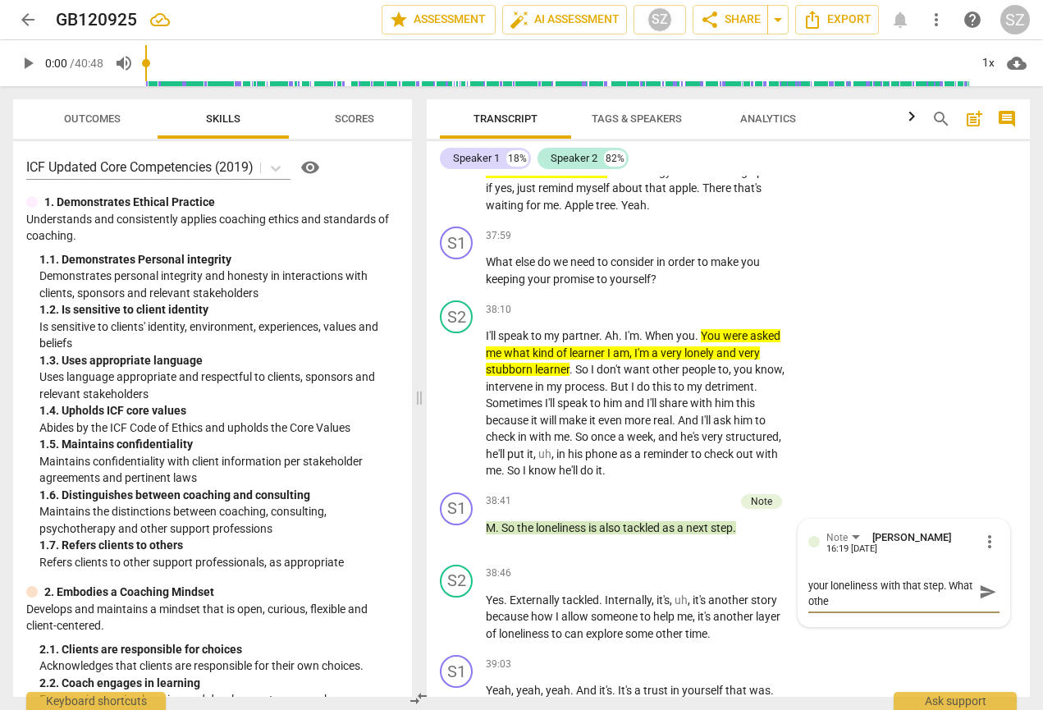
type textarea "It seems you are stepping out of your loneliness with that step. What other"
type textarea "It seems you are stepping out of your loneliness with that step. What other i"
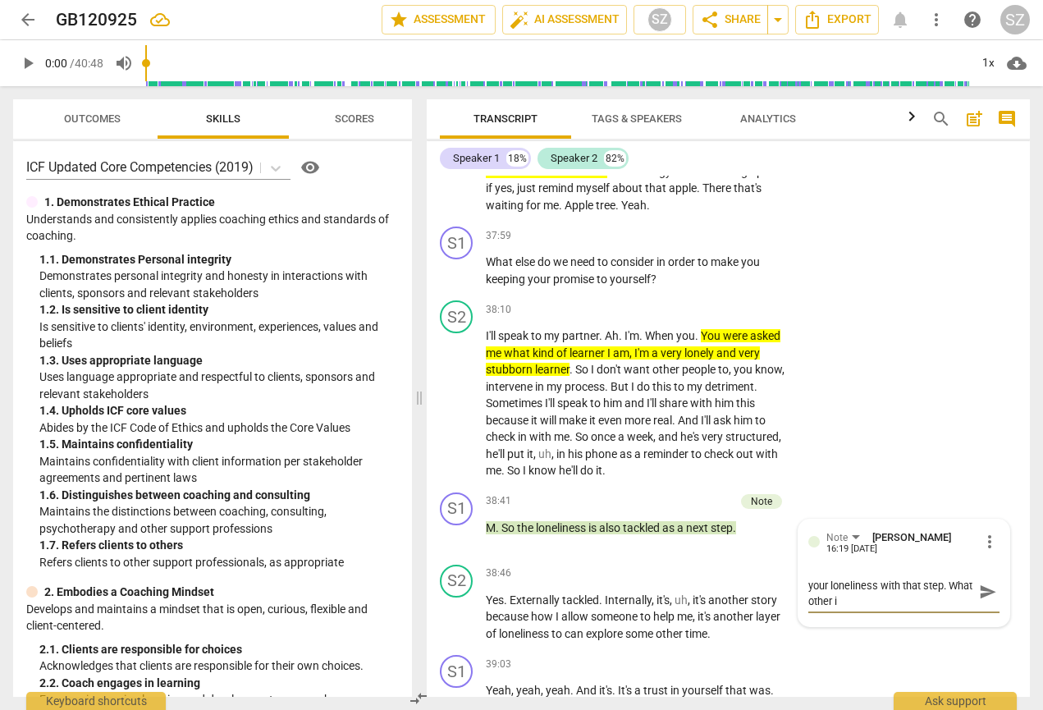
type textarea "It seems you are stepping out of your loneliness with that step. What other in"
type textarea "It seems you are stepping out of your loneliness with that step. What other int"
type textarea "It seems you are stepping out of your loneliness with that step. What other inte"
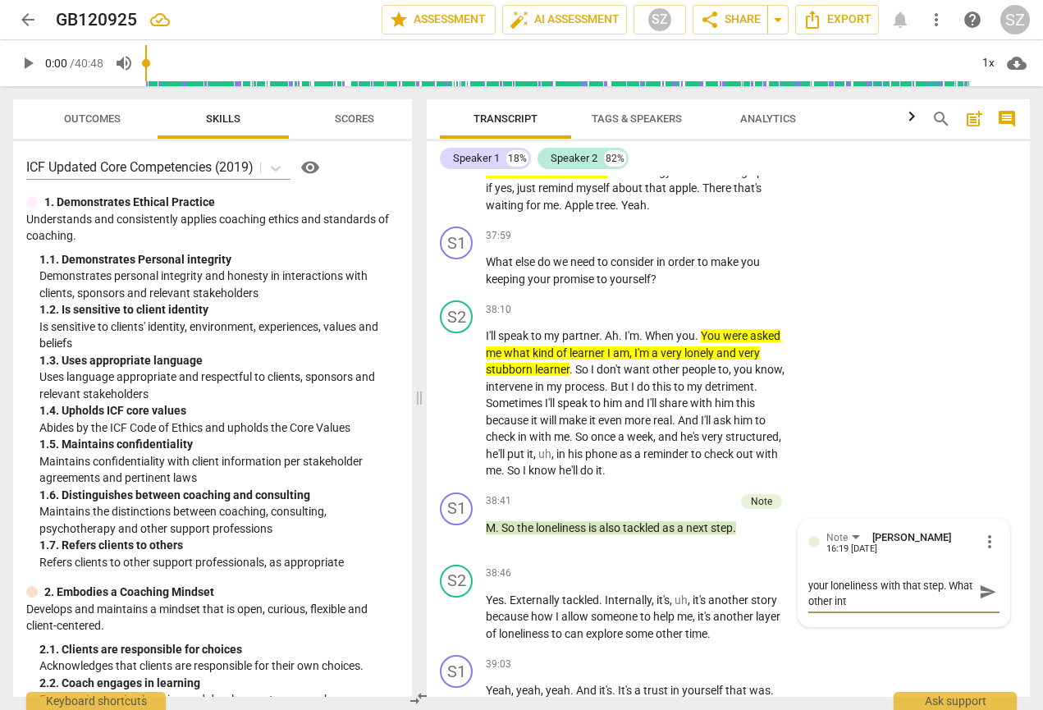
type textarea "It seems you are stepping out of your loneliness with that step. What other inte"
type textarea "It seems you are stepping out of your loneliness with that step. What other int…"
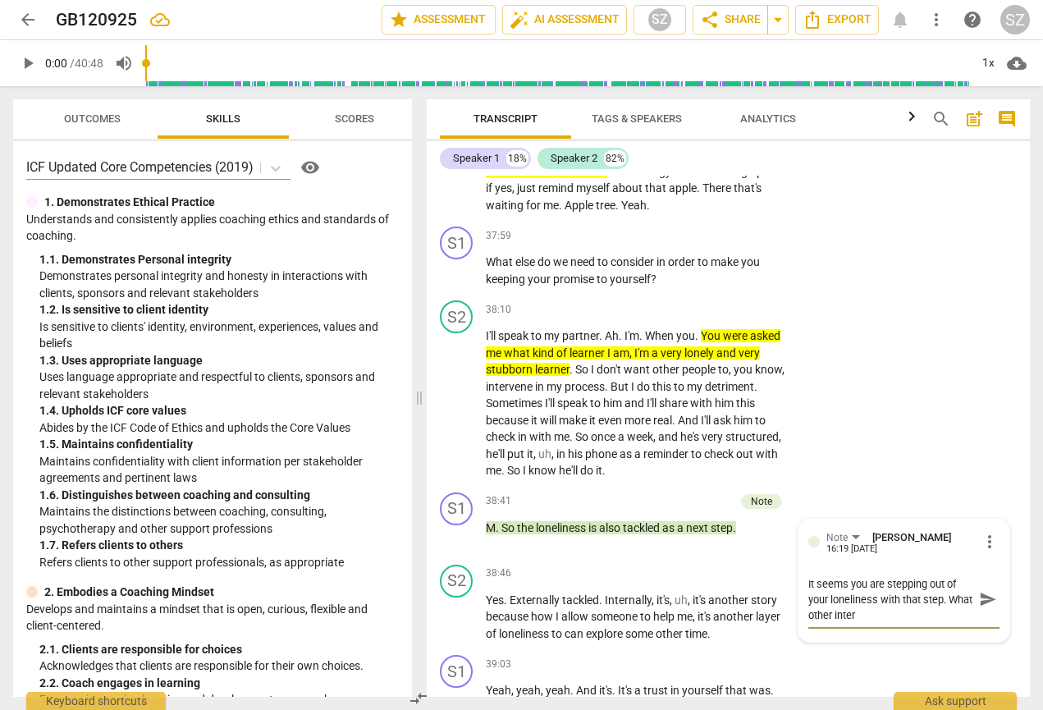
type textarea "It seems you are stepping out of your loneliness with that step. What other int…"
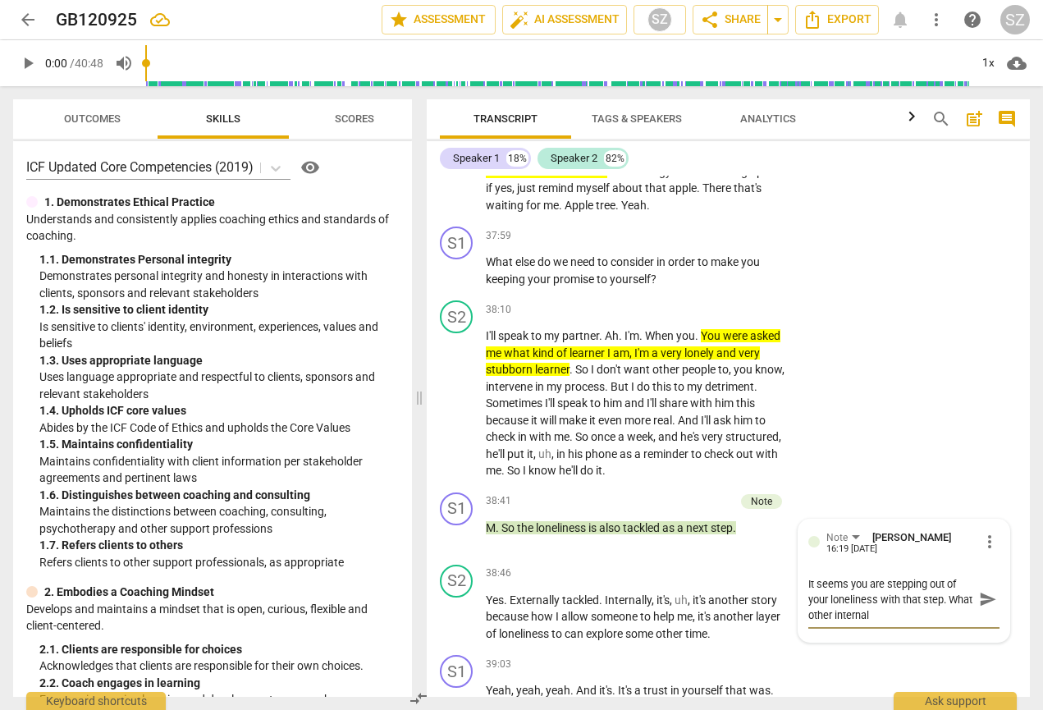
type textarea "It seems you are stepping out of your loneliness with that step. What other int…"
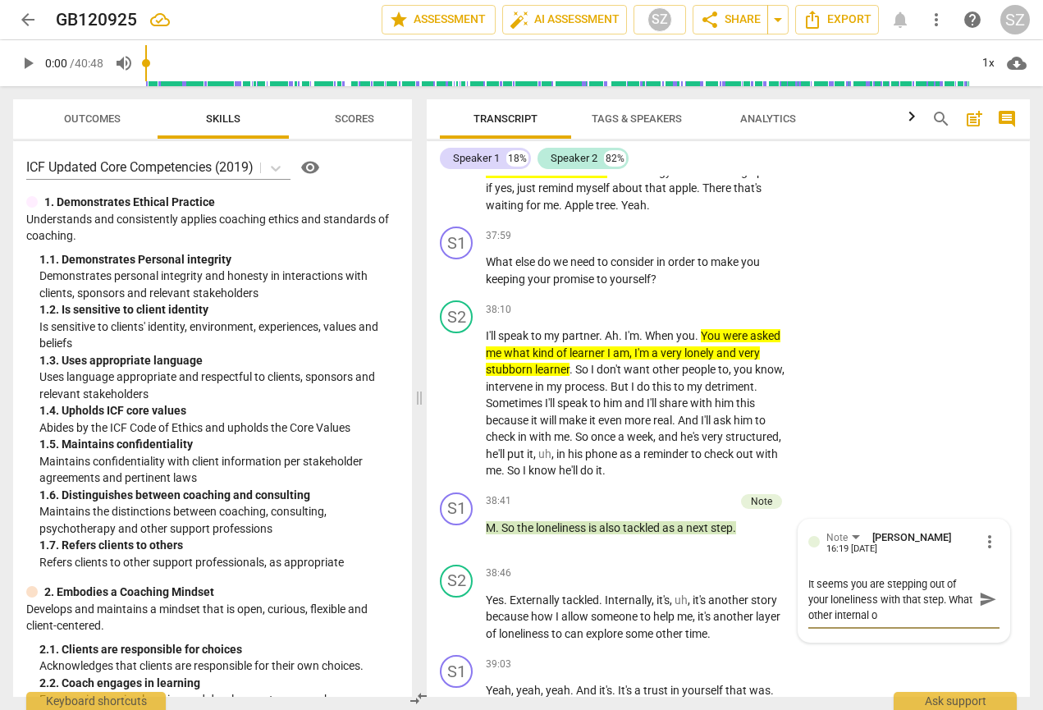
type textarea "It seems you are stepping out of your loneliness with that step. What other int…"
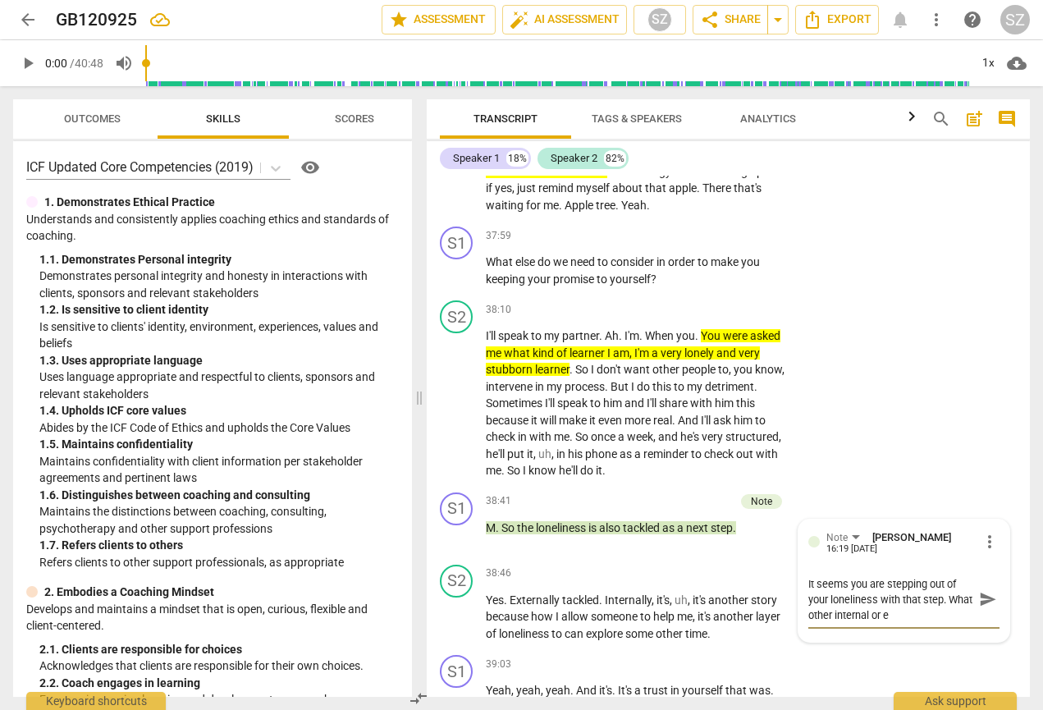
type textarea "It seems you are stepping out of your loneliness with that step. What other int…"
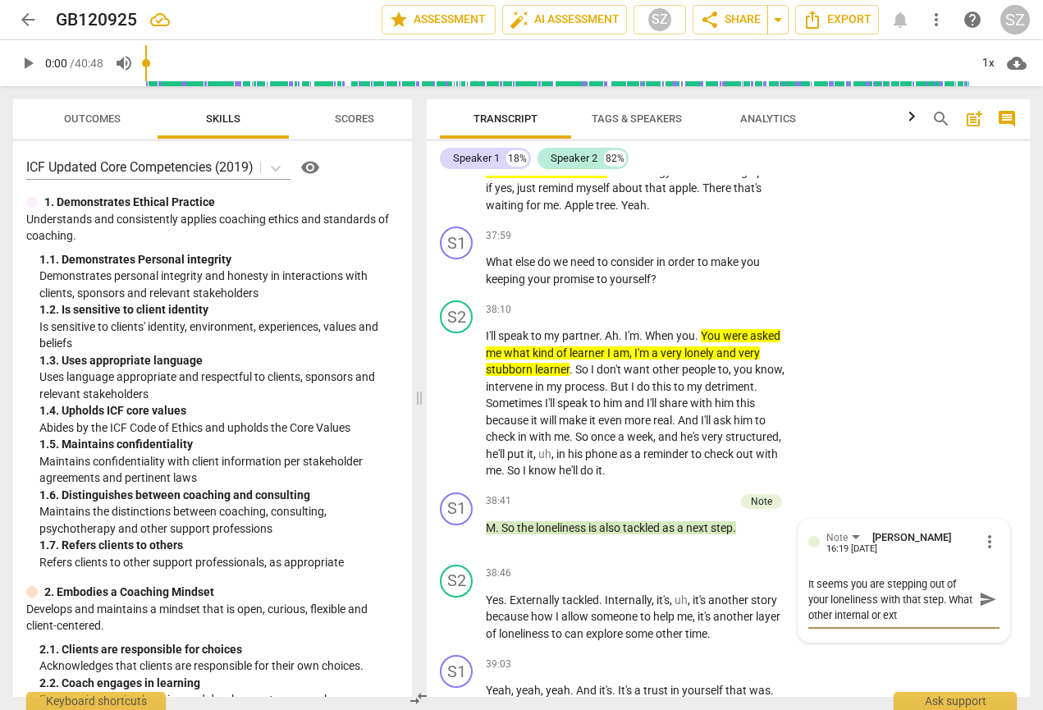
type textarea "It seems you are stepping out of your loneliness with that step. What other int…"
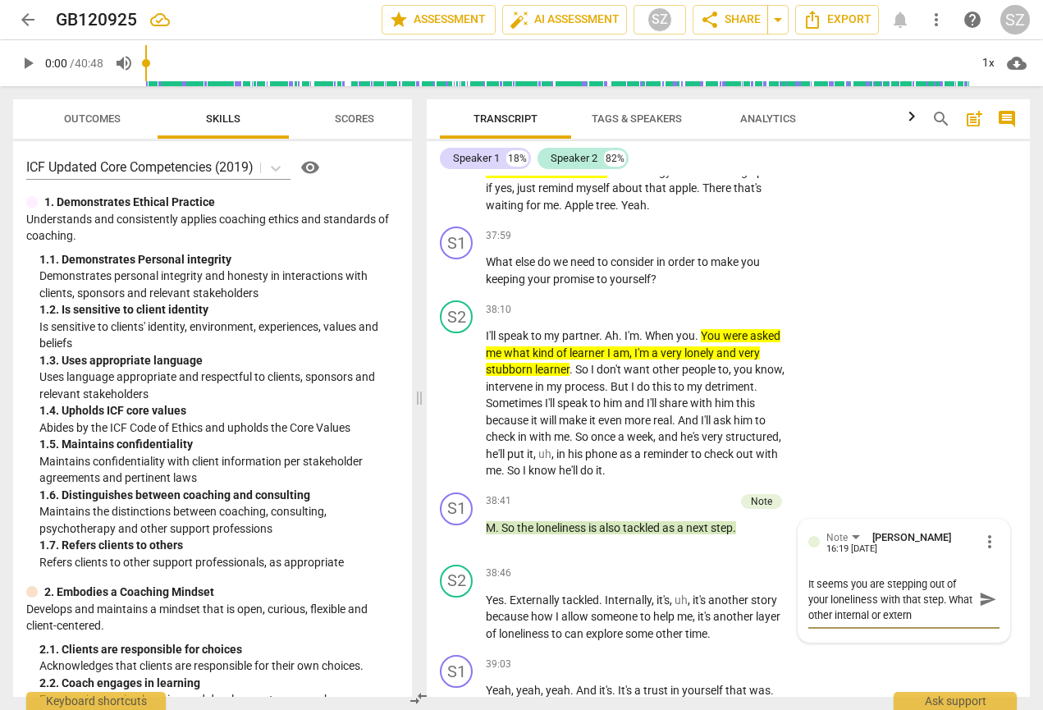
type textarea "It seems you are stepping out of your loneliness with that step. What other int…"
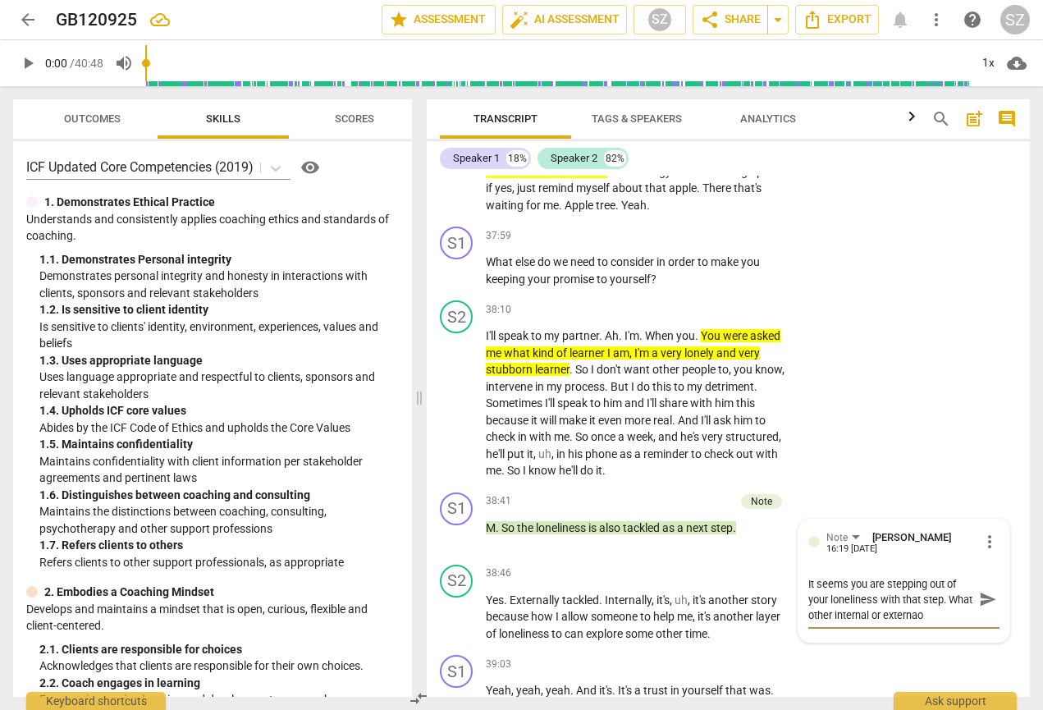
type textarea "It seems you are stepping out of your loneliness with that step. What other int…"
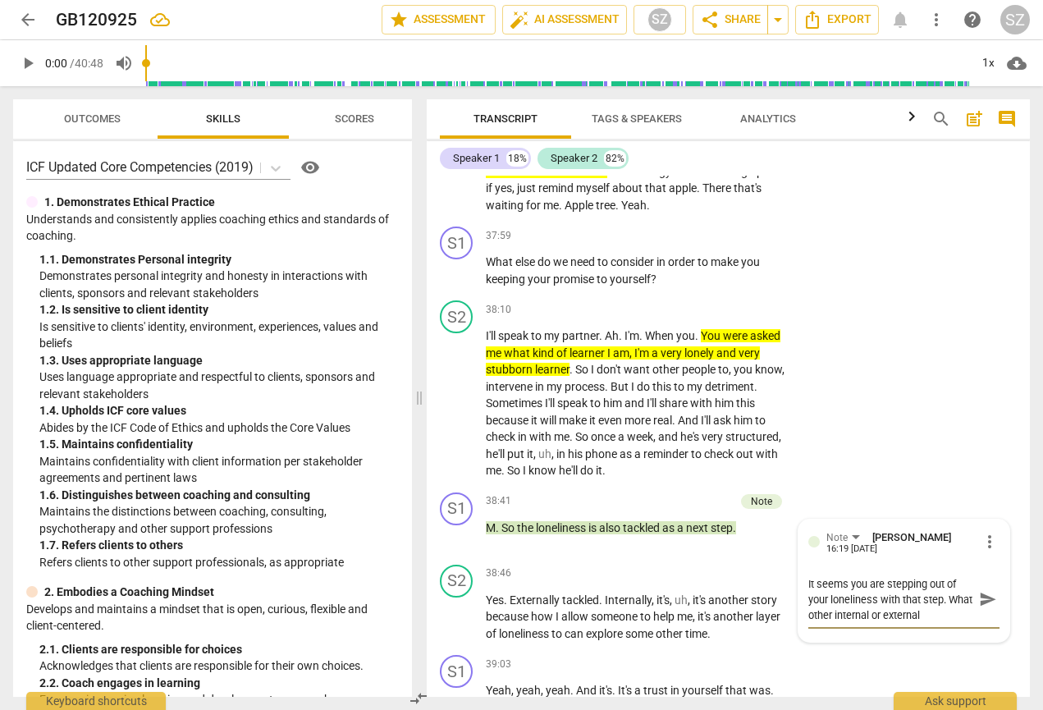
type textarea "It seems you are stepping out of your loneliness with that step. What other int…"
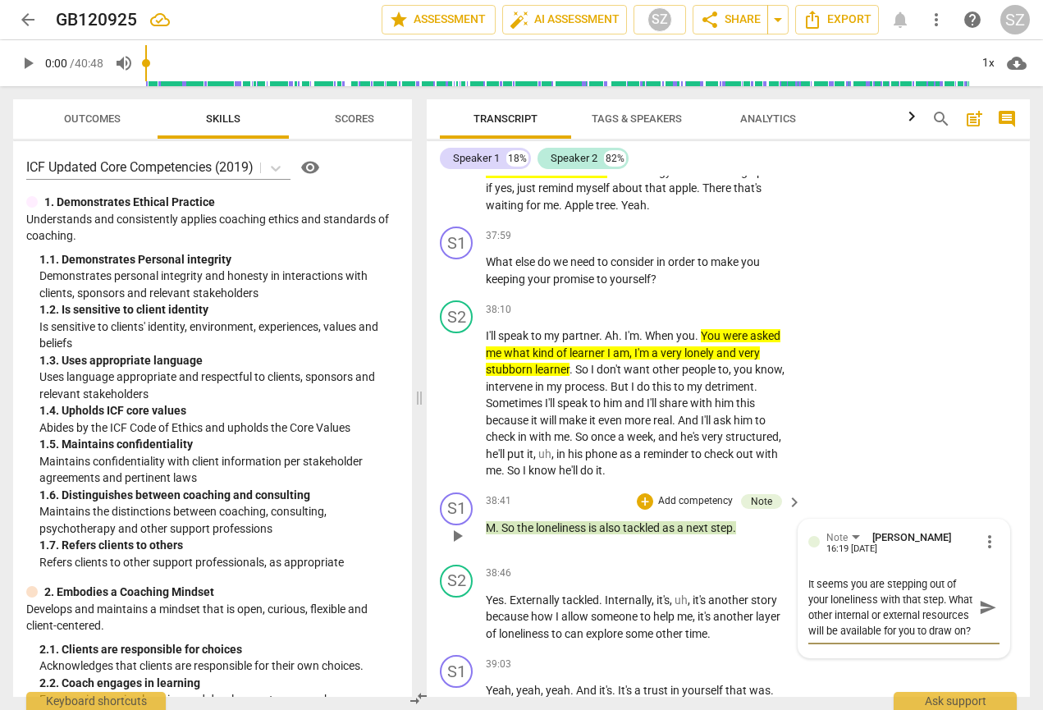
click at [990, 351] on span "send" at bounding box center [988, 607] width 18 height 18
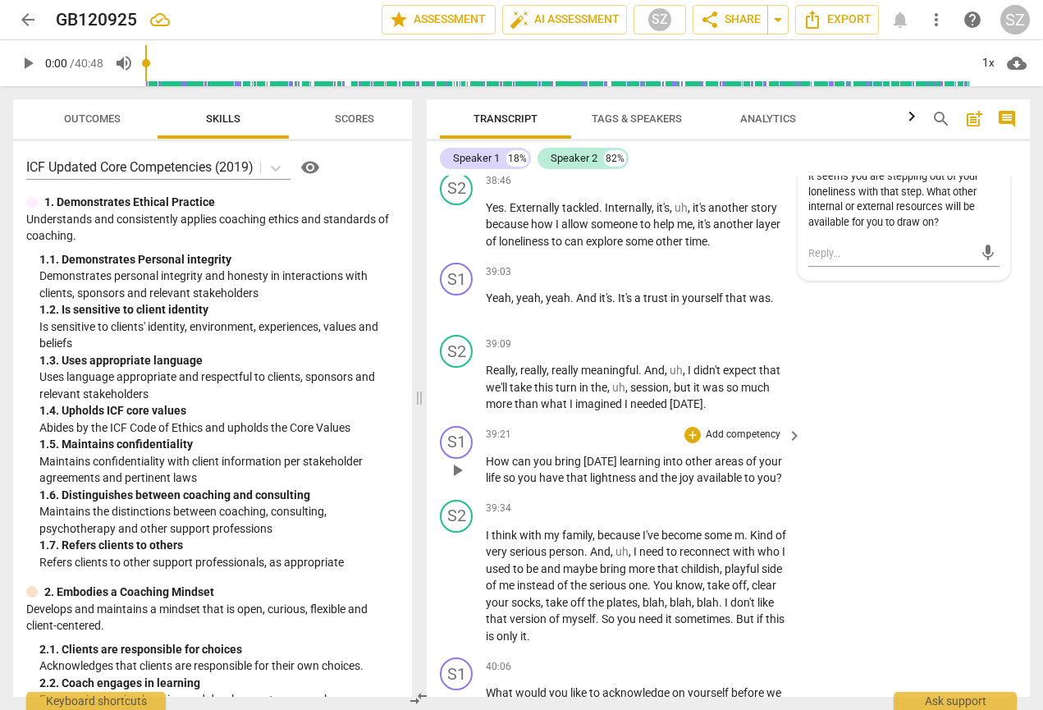
scroll to position [13879, 0]
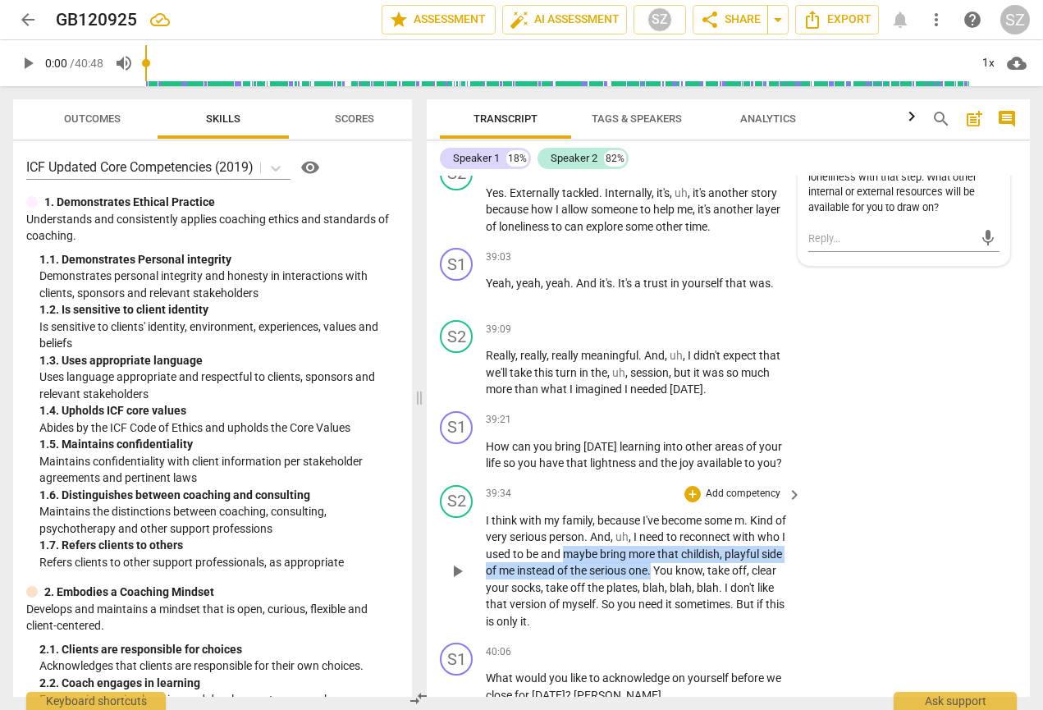
drag, startPoint x: 598, startPoint y: 407, endPoint x: 713, endPoint y: 424, distance: 116.9
click at [713, 351] on p "I think with my family , because I've become some m . Kind of very serious pers…" at bounding box center [640, 571] width 308 height 118
click at [749, 351] on icon "button" at bounding box center [752, 402] width 6 height 7
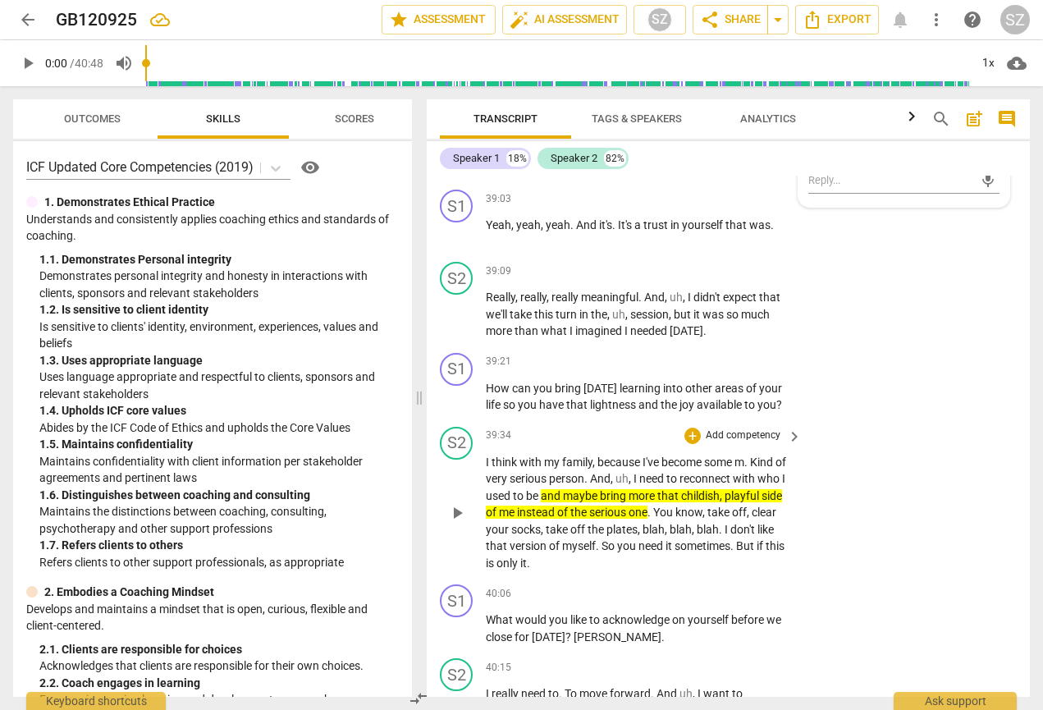
scroll to position [13939, 0]
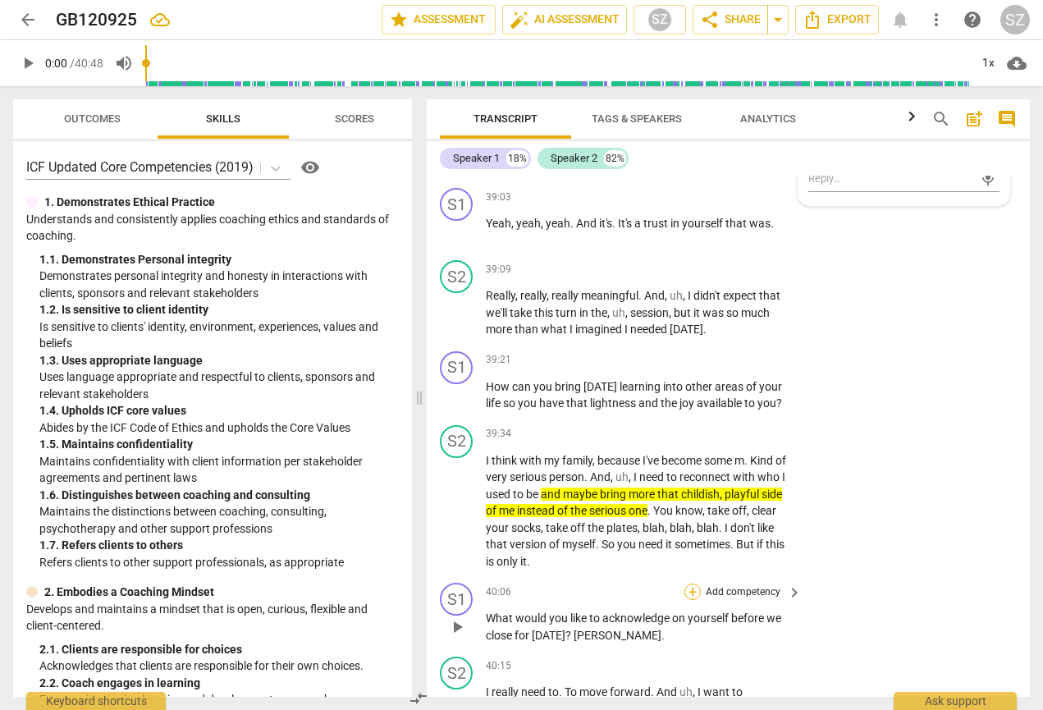
click at [685, 351] on div "+" at bounding box center [693, 592] width 16 height 16
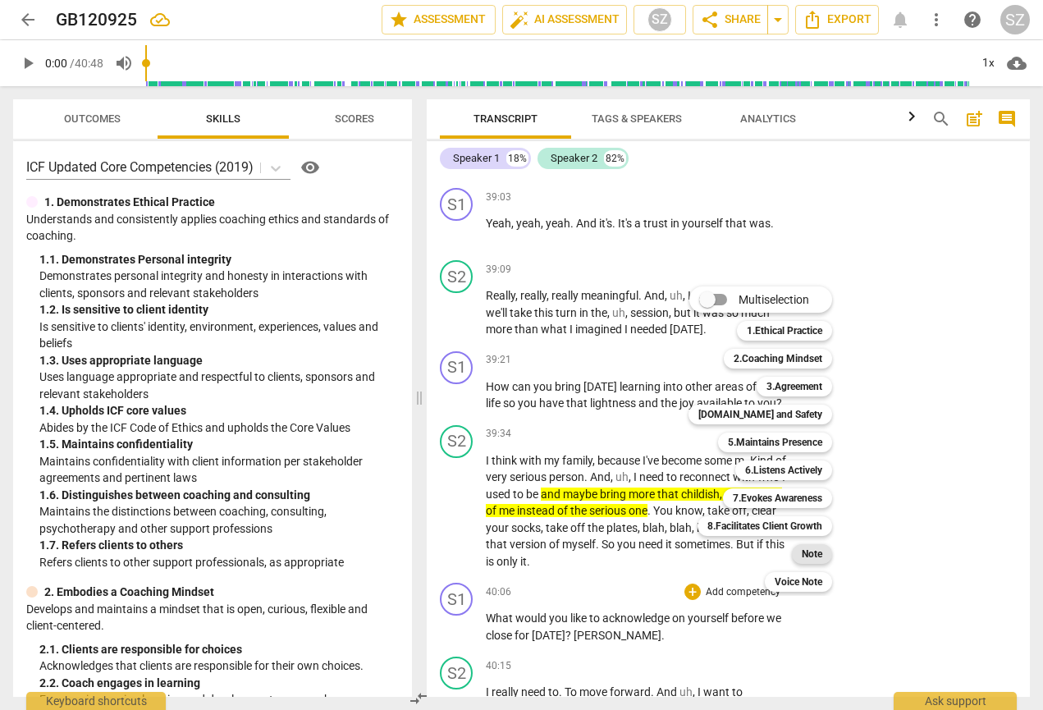
click at [802, 351] on b "Note" at bounding box center [812, 554] width 21 height 20
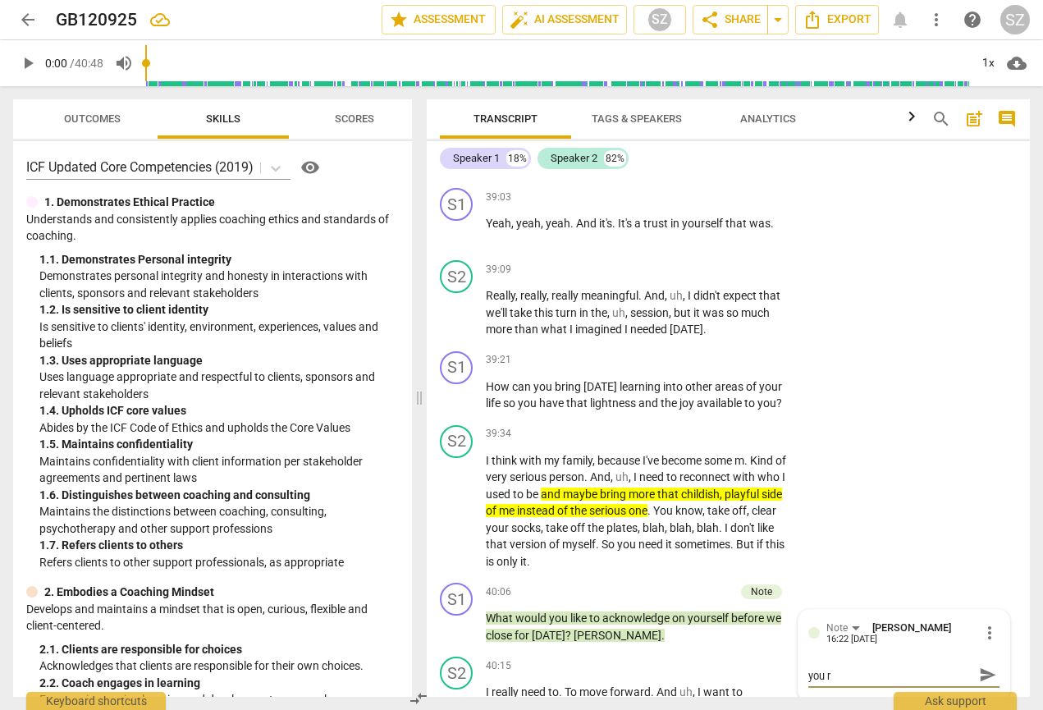
scroll to position [0, 0]
click at [979, 351] on span "send" at bounding box center [988, 682] width 18 height 18
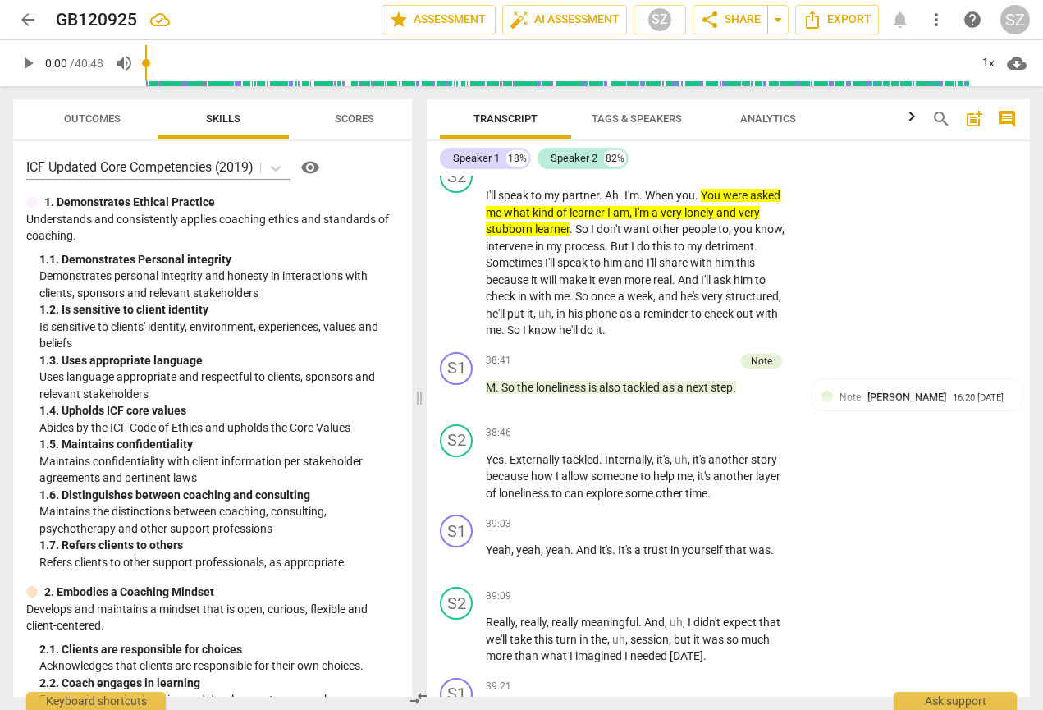
scroll to position [13359, 0]
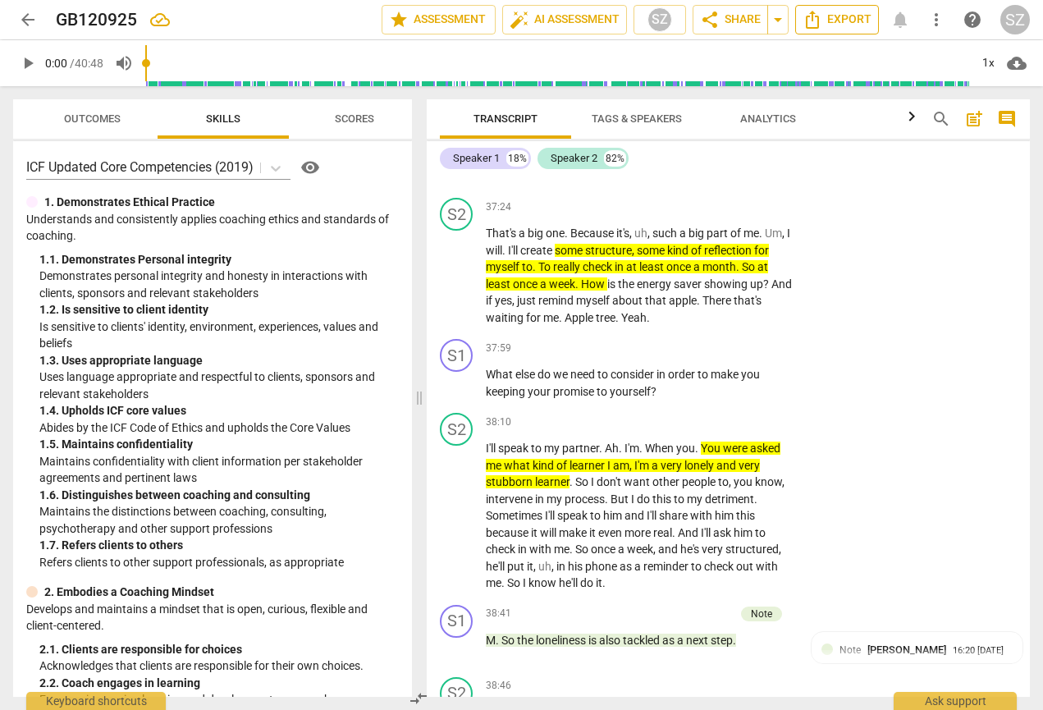
click at [858, 22] on span "Export" at bounding box center [837, 20] width 69 height 20
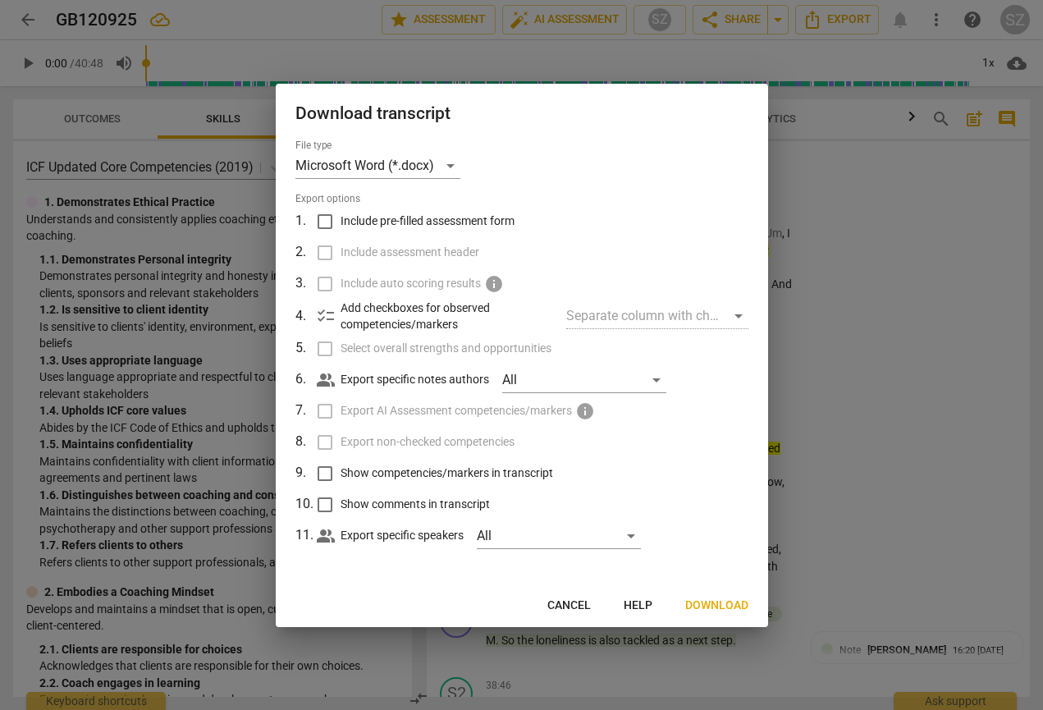
click at [731, 351] on span "Download" at bounding box center [716, 606] width 63 height 16
